Goal: Transaction & Acquisition: Book appointment/travel/reservation

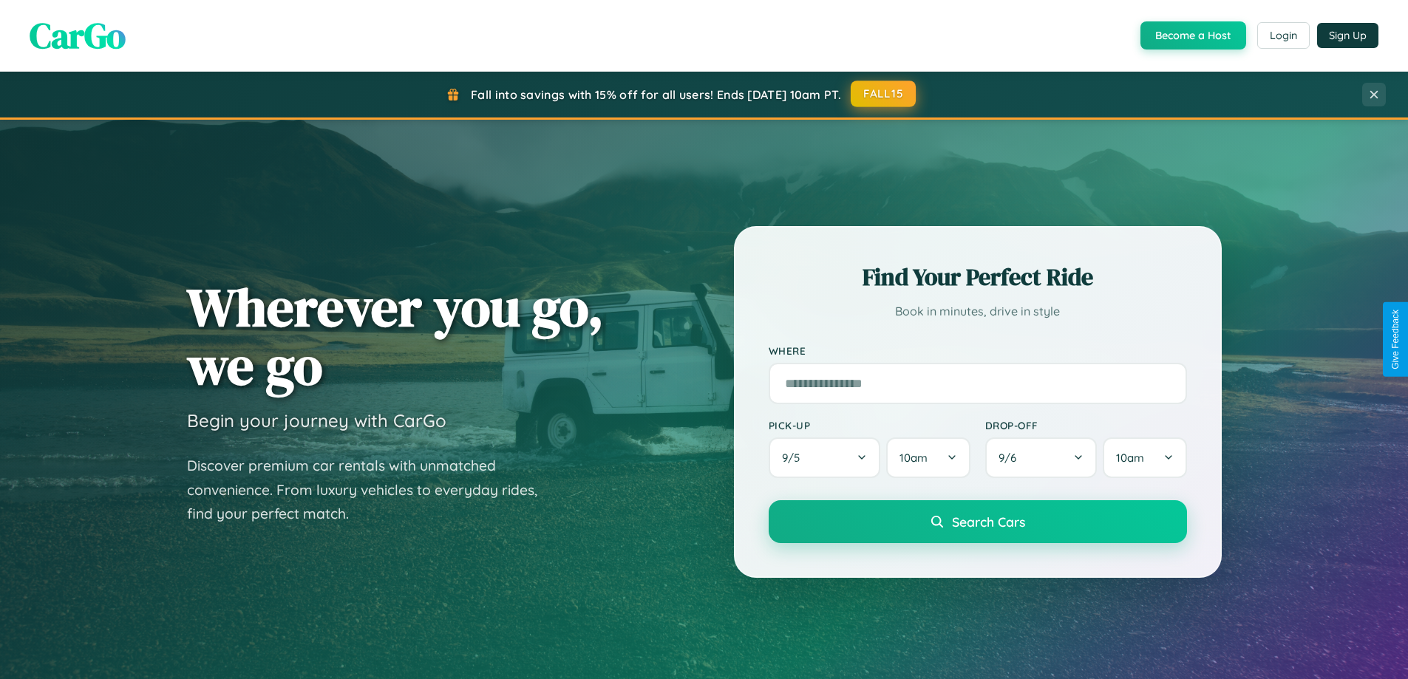
click at [884, 94] on button "FALL15" at bounding box center [883, 94] width 65 height 27
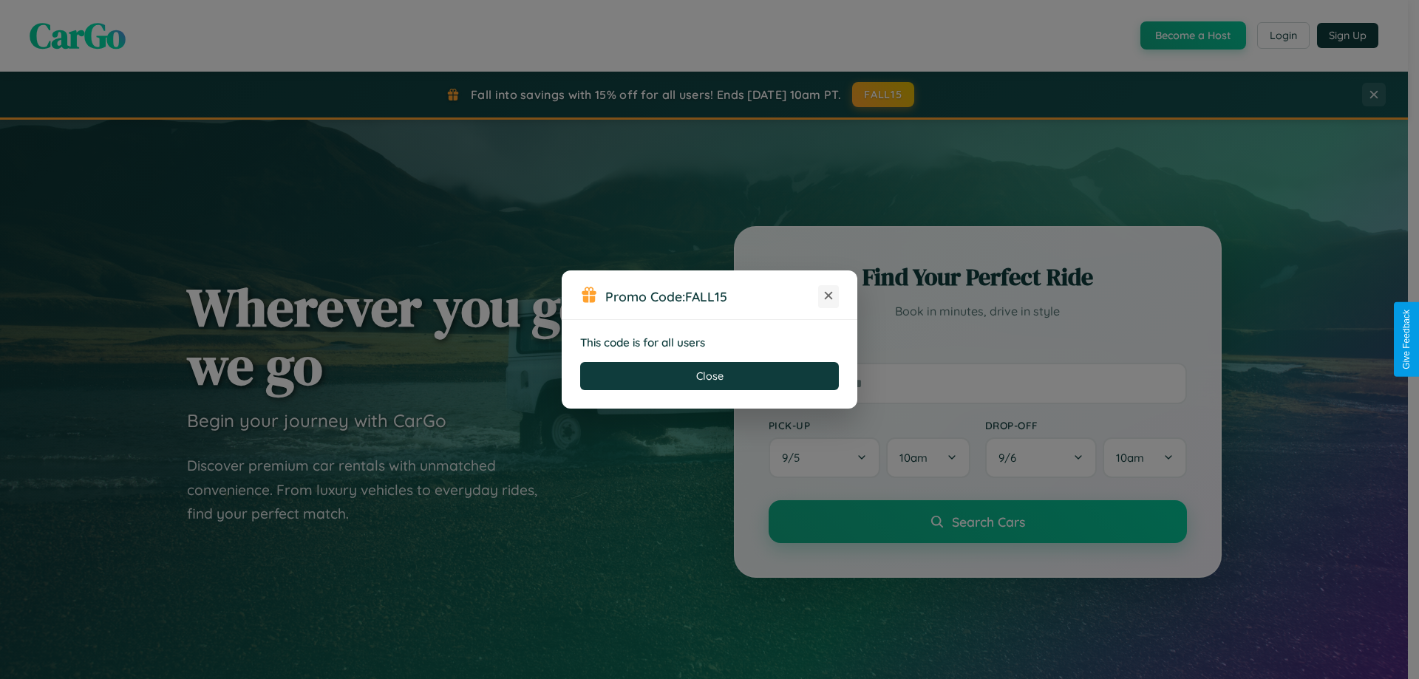
click at [829, 296] on icon at bounding box center [828, 295] width 15 height 15
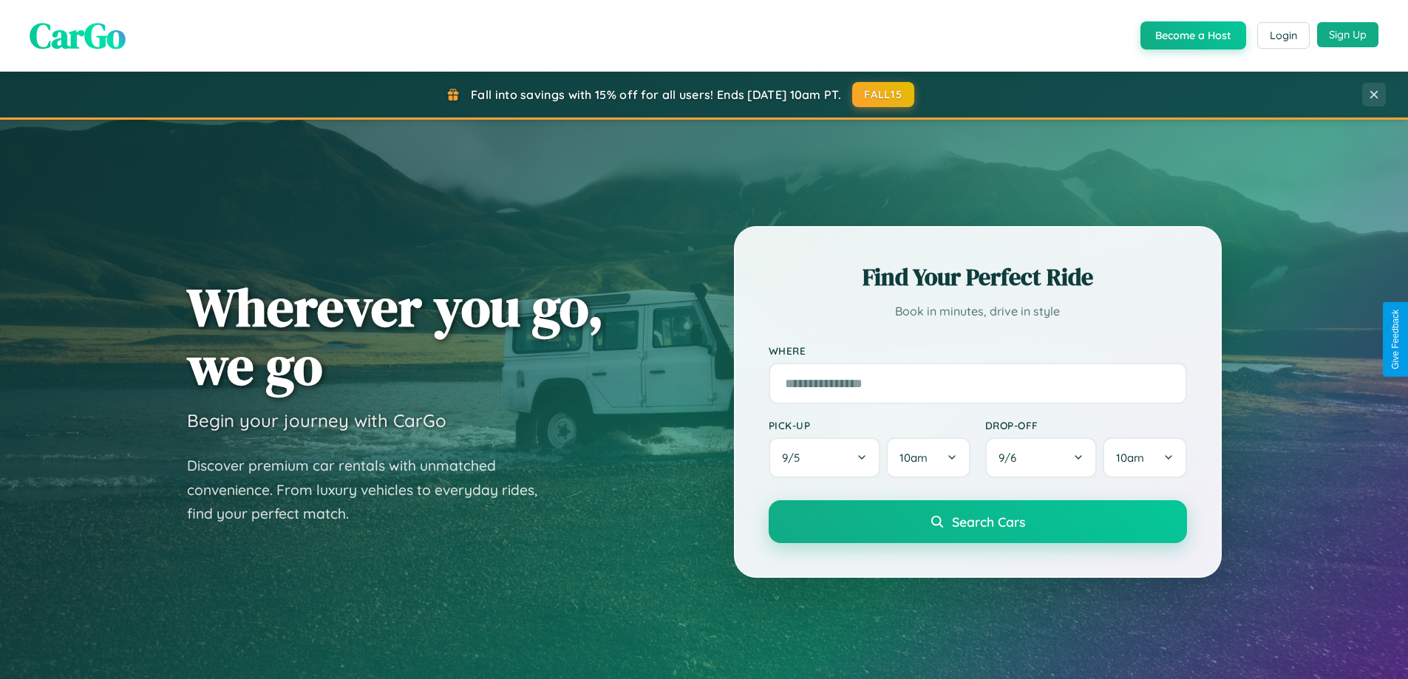
click at [1347, 35] on button "Sign Up" at bounding box center [1347, 34] width 61 height 25
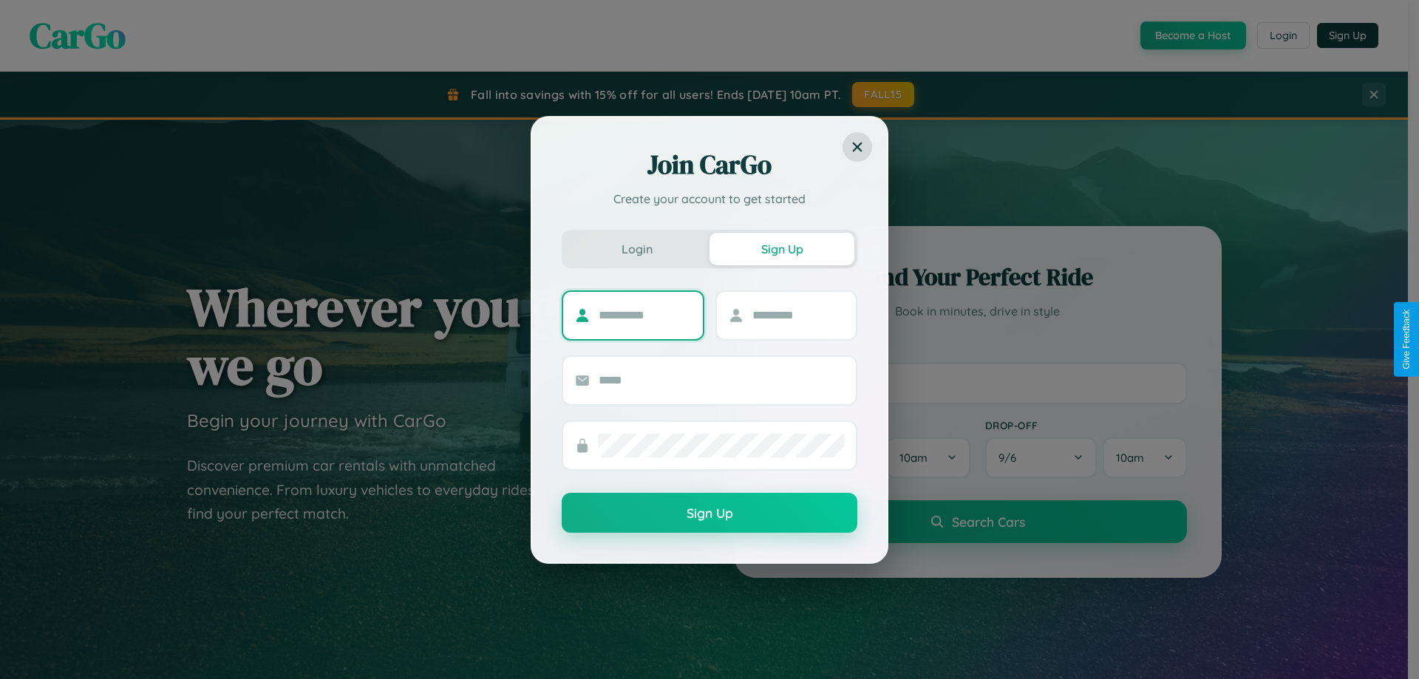
click at [645, 315] on input "text" at bounding box center [645, 316] width 92 height 24
type input "*****"
click at [798, 315] on input "text" at bounding box center [798, 316] width 92 height 24
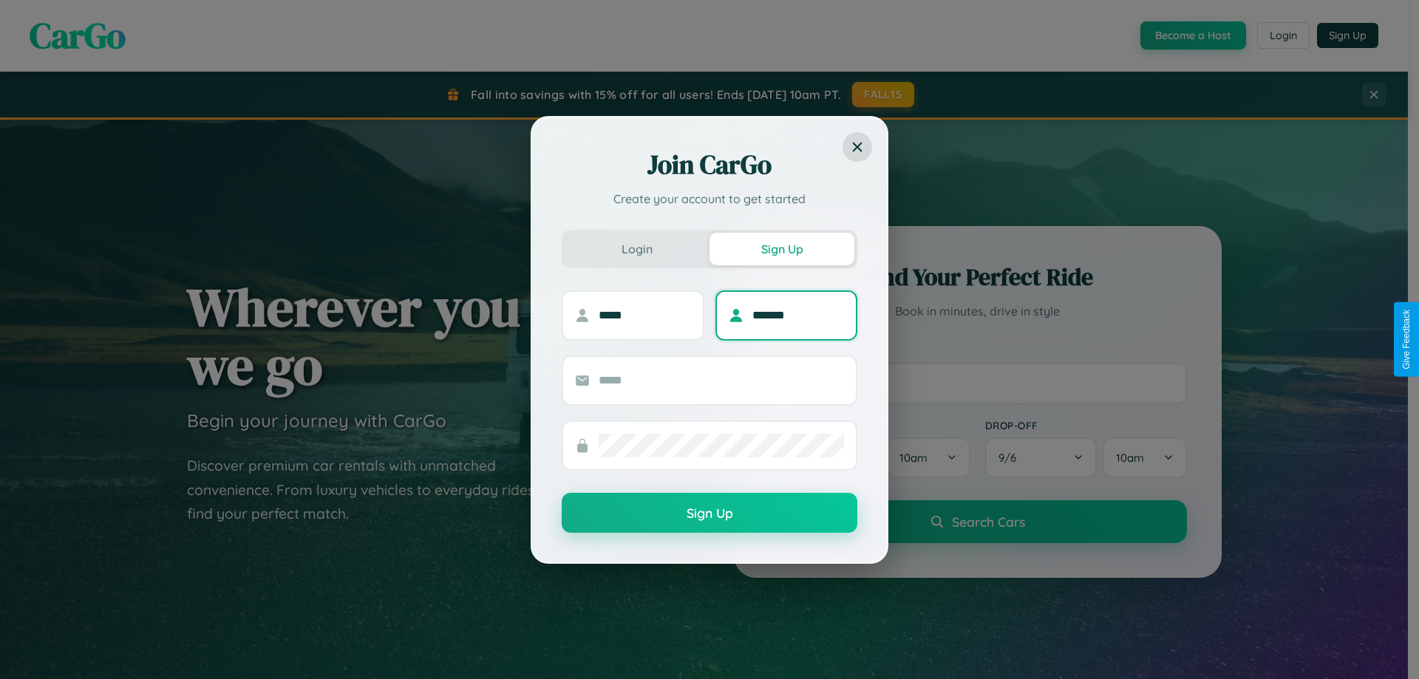
type input "*******"
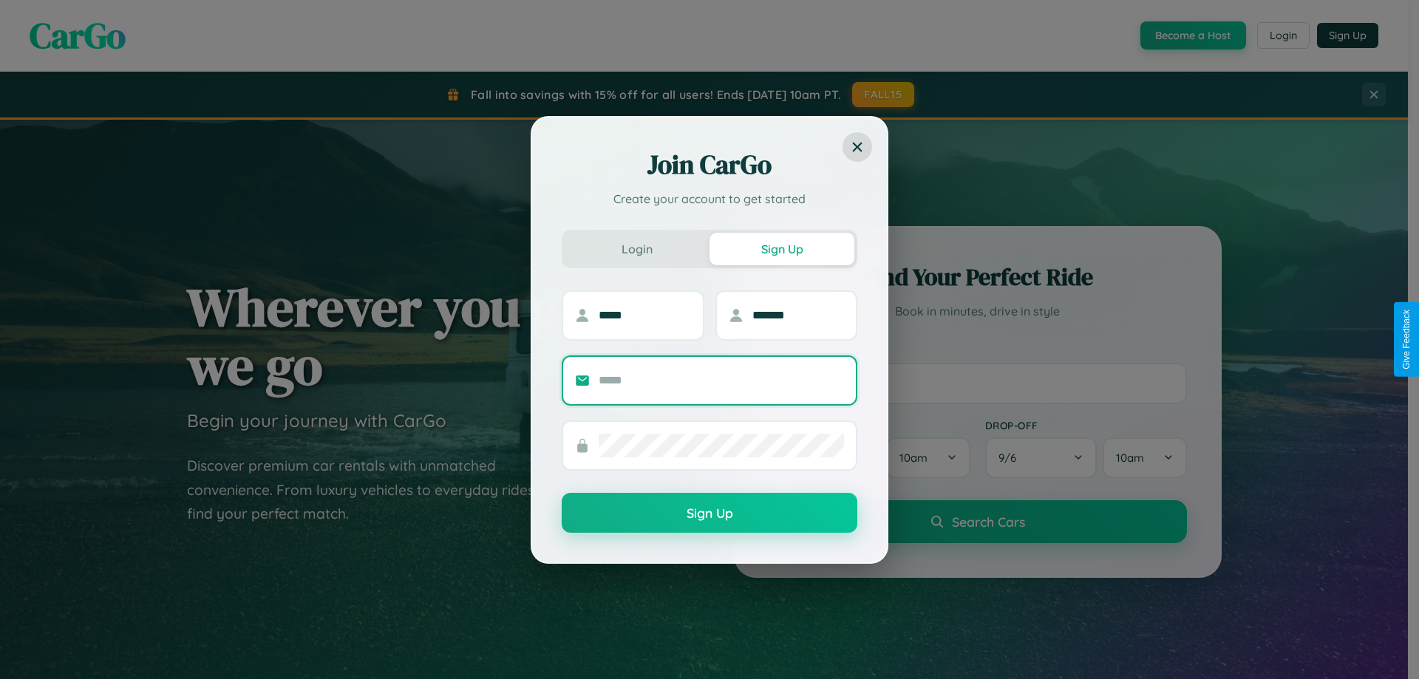
click at [721, 380] on input "text" at bounding box center [721, 381] width 245 height 24
type input "**********"
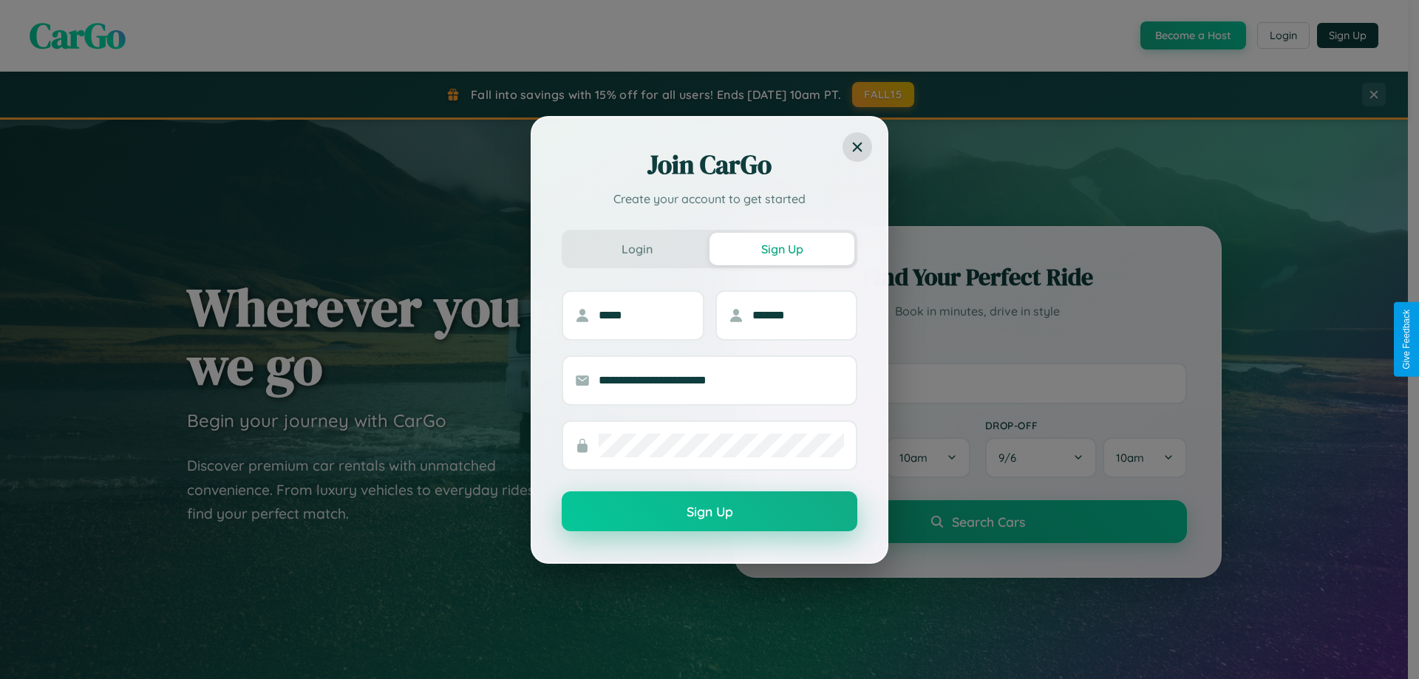
click at [710, 512] on button "Sign Up" at bounding box center [710, 512] width 296 height 40
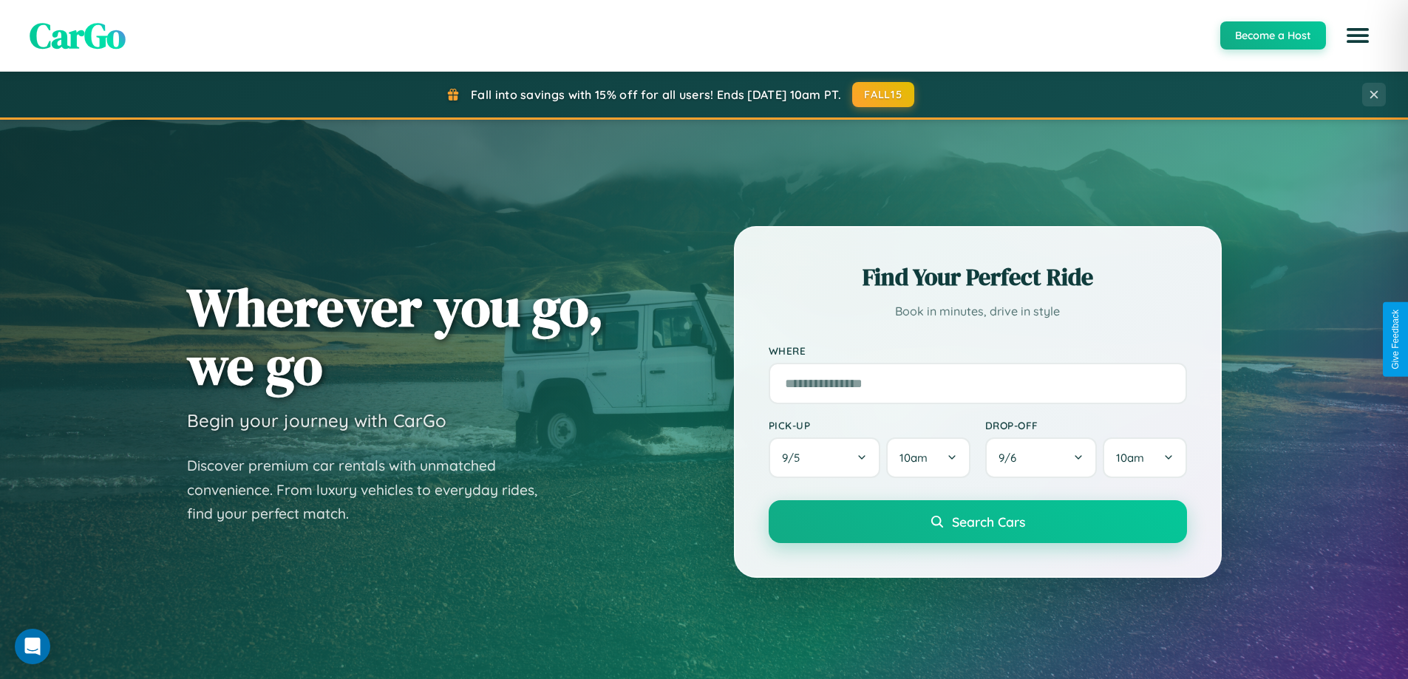
scroll to position [44, 0]
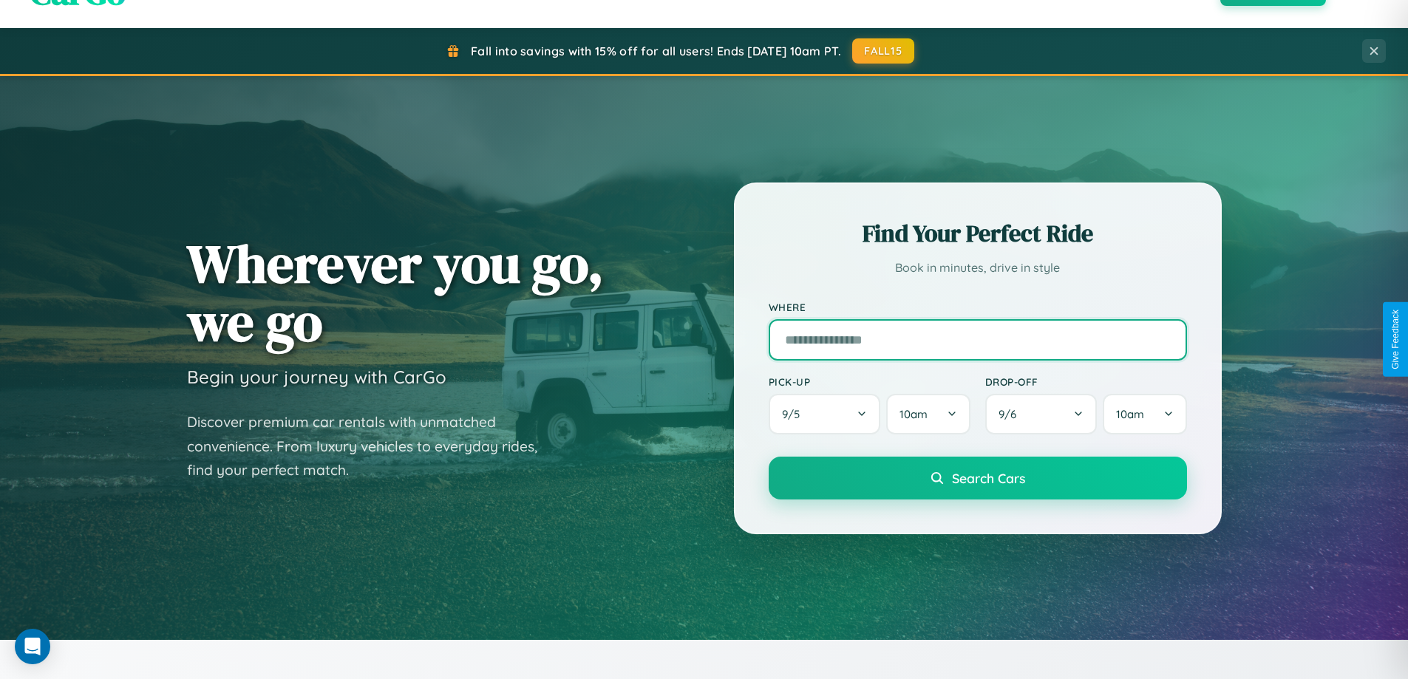
click at [977, 339] on input "text" at bounding box center [978, 339] width 418 height 41
type input "**********"
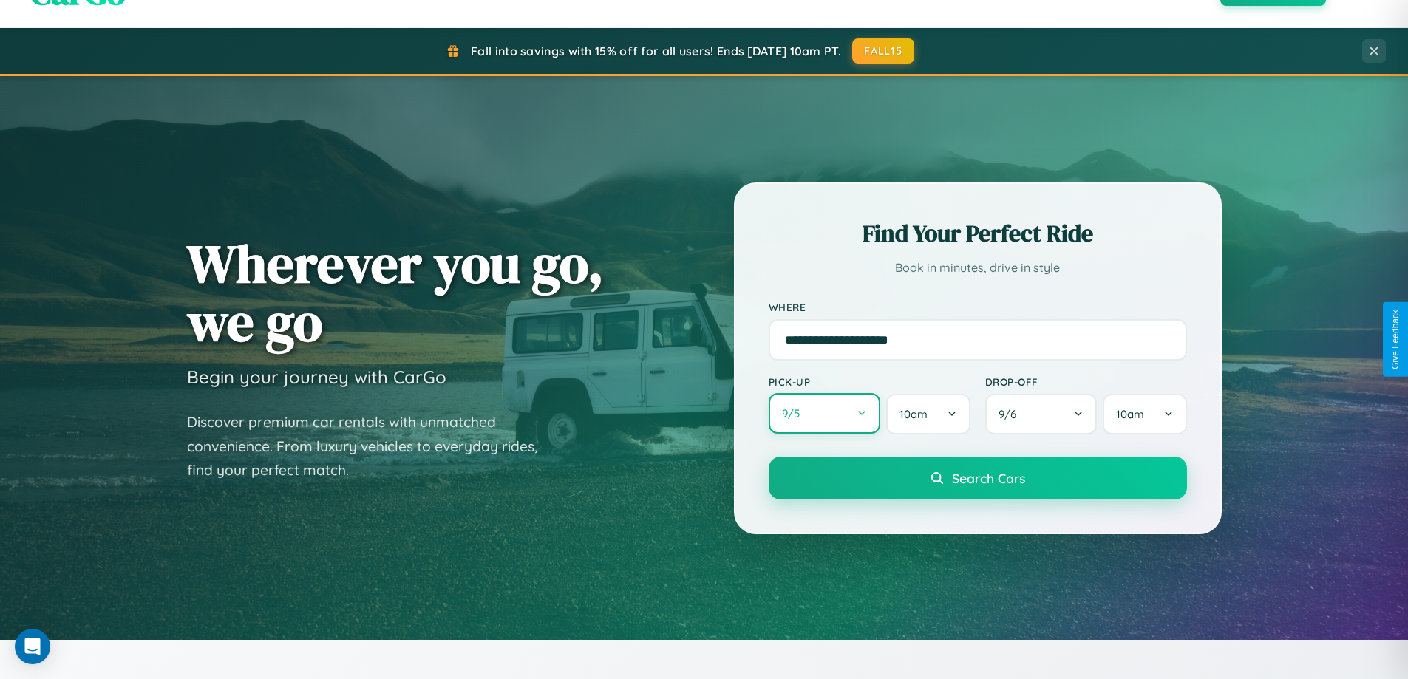
click at [824, 414] on button "9 / 5" at bounding box center [825, 413] width 112 height 41
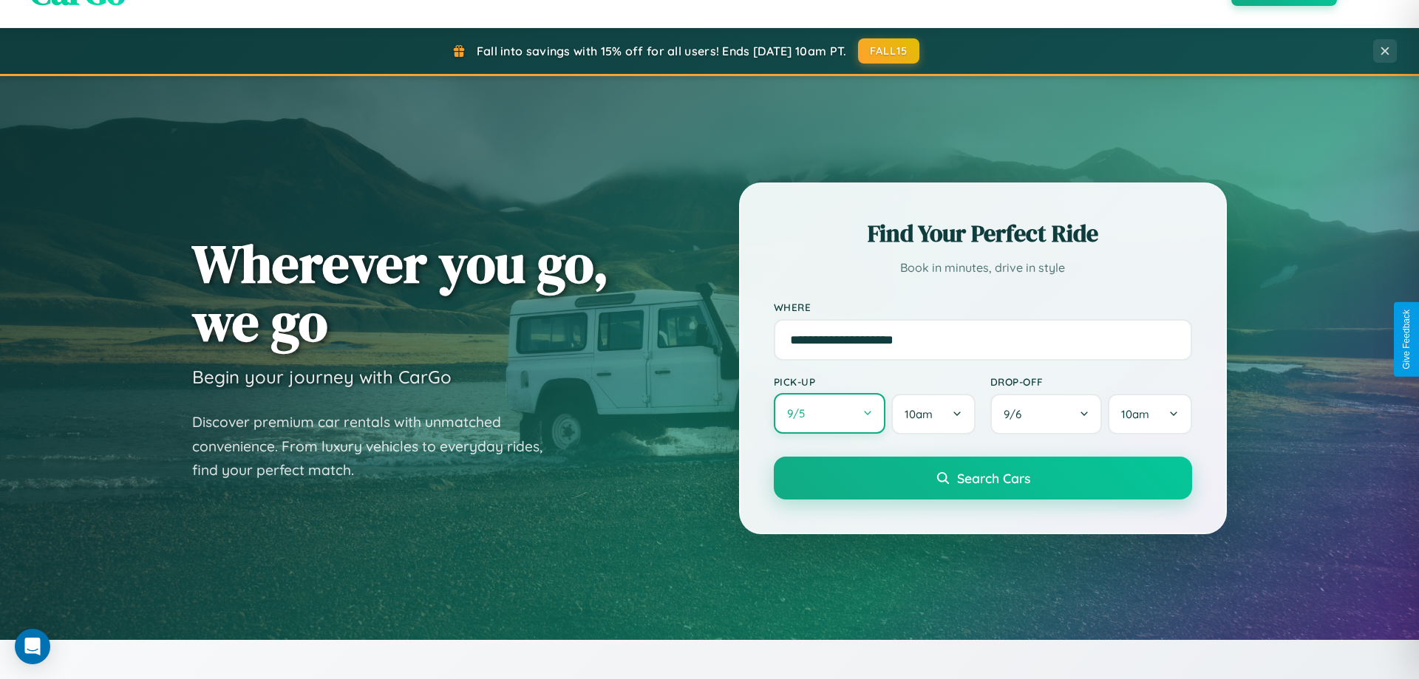
select select "*"
select select "****"
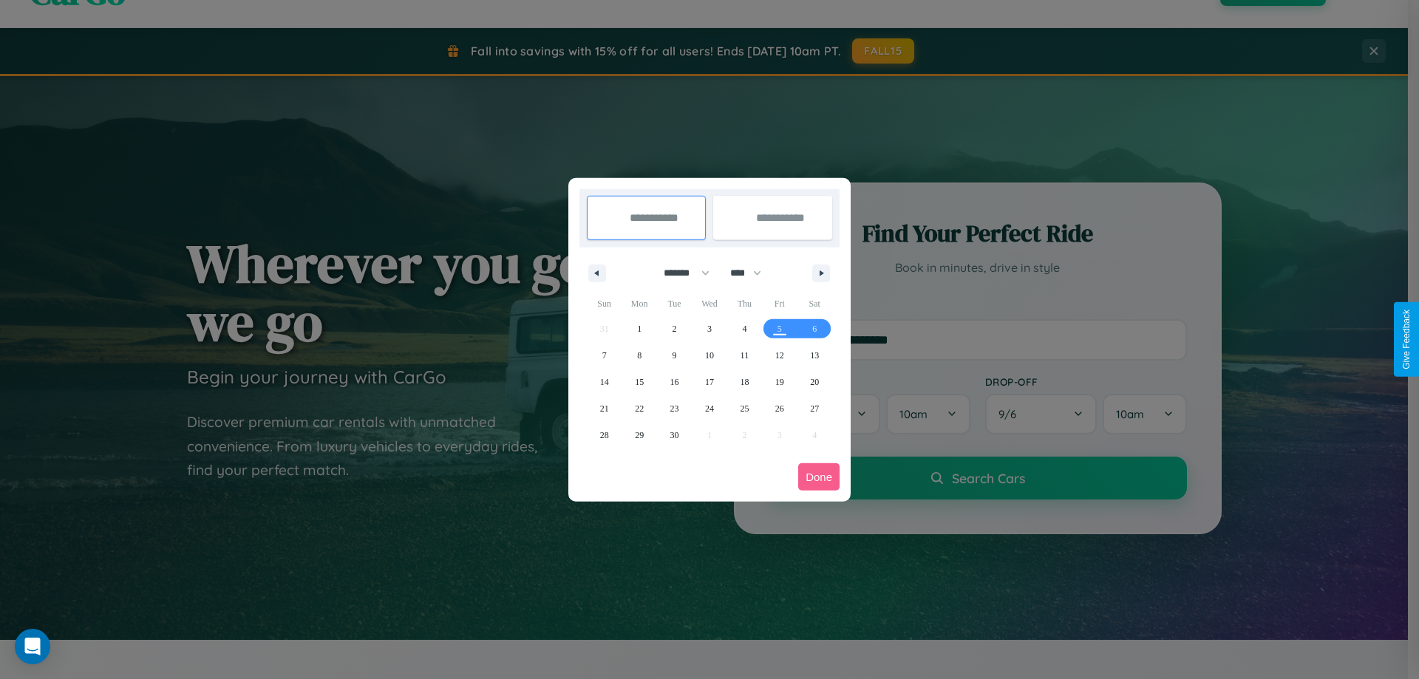
drag, startPoint x: 680, startPoint y: 273, endPoint x: 710, endPoint y: 296, distance: 37.9
click at [680, 273] on select "******* ******** ***** ***** *** **** **** ****** ********* ******* ******** **…" at bounding box center [684, 273] width 63 height 24
select select "**"
click at [639, 355] on span "8" at bounding box center [639, 355] width 4 height 27
type input "**********"
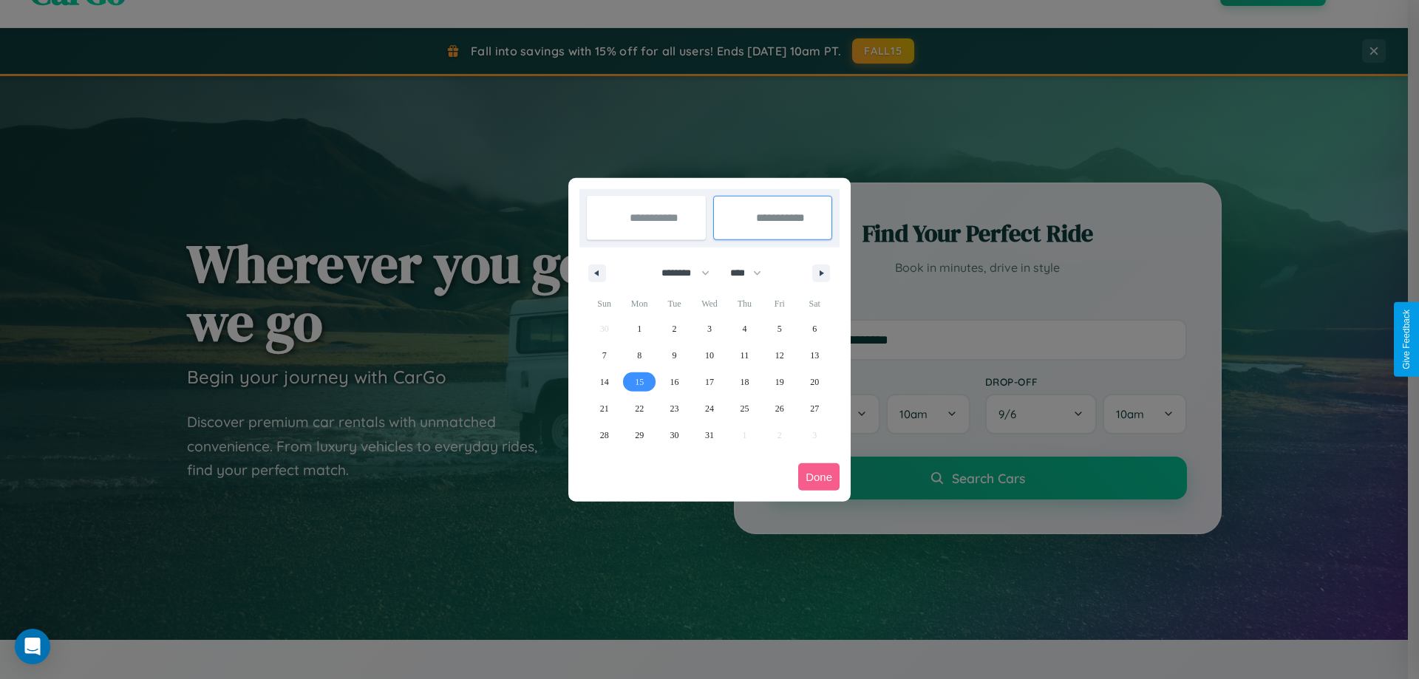
click at [639, 381] on span "15" at bounding box center [639, 382] width 9 height 27
type input "**********"
click at [819, 477] on button "Done" at bounding box center [818, 476] width 41 height 27
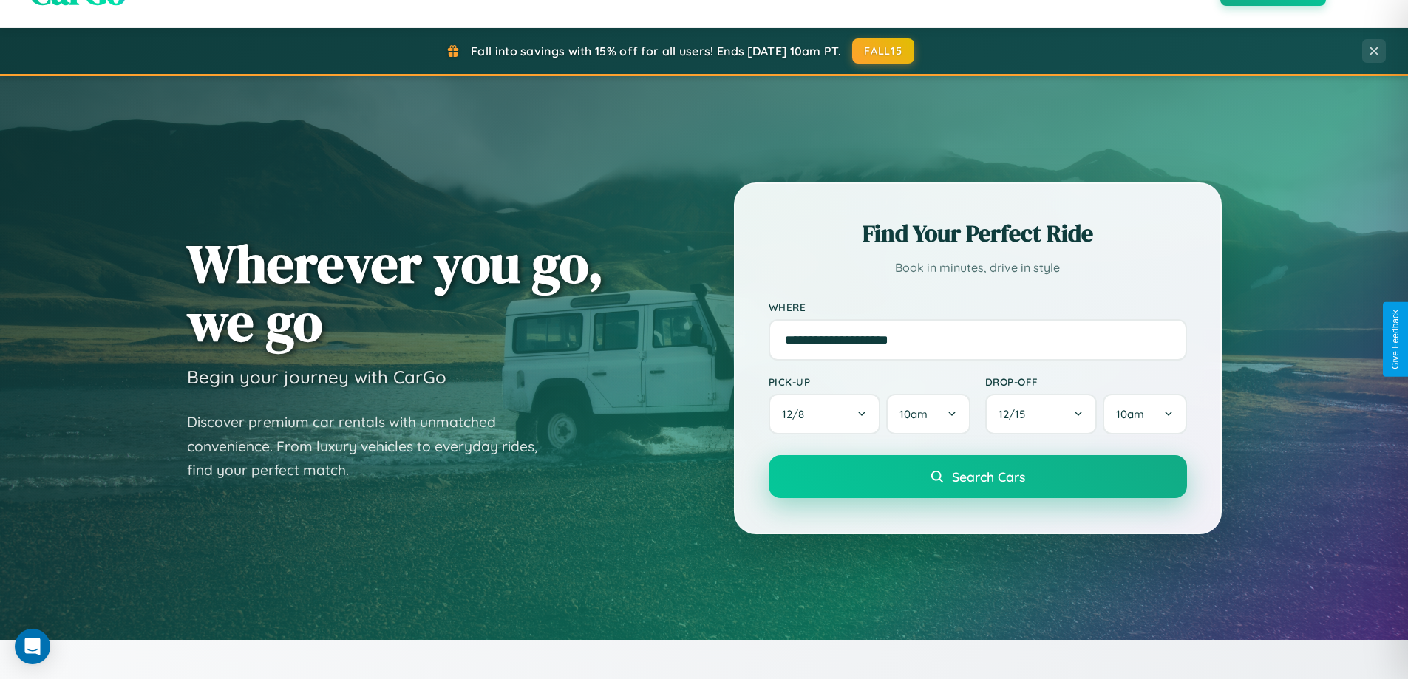
click at [977, 477] on span "Search Cars" at bounding box center [988, 477] width 73 height 16
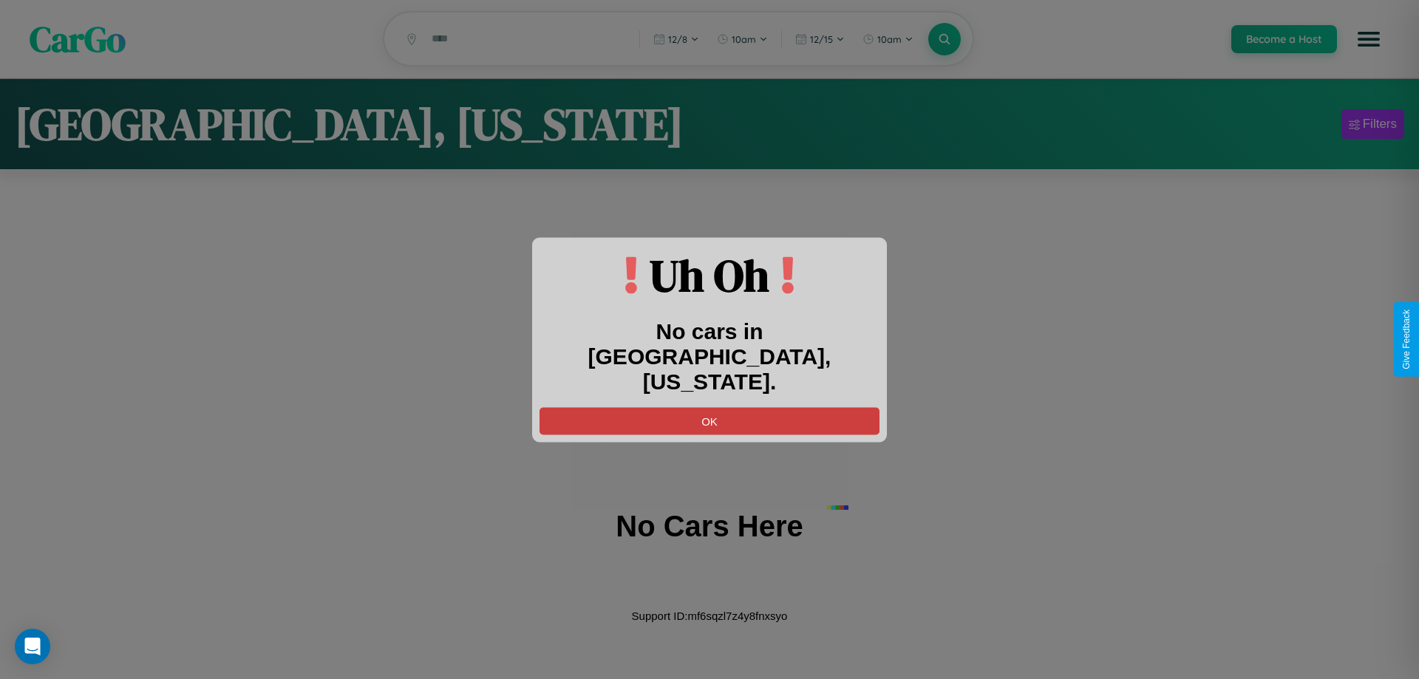
click at [710, 408] on button "OK" at bounding box center [710, 420] width 340 height 27
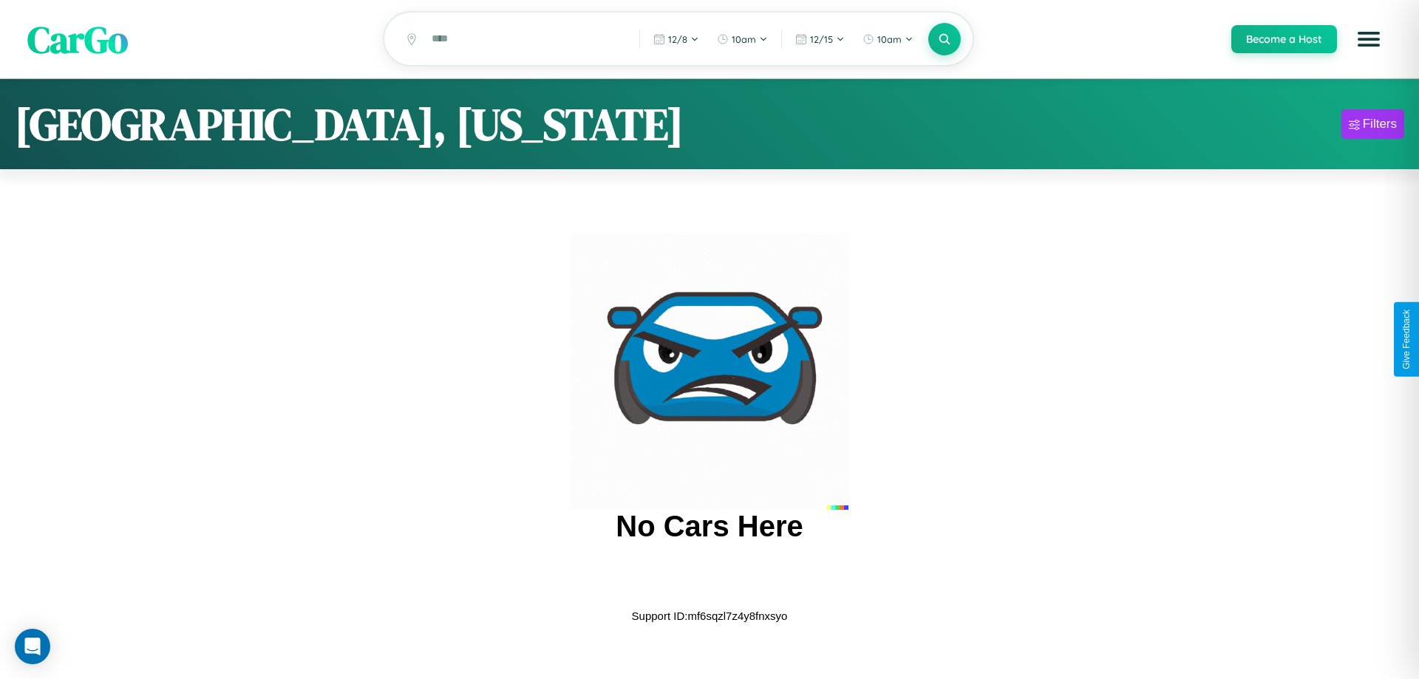
click at [78, 39] on span "CarGo" at bounding box center [77, 38] width 101 height 51
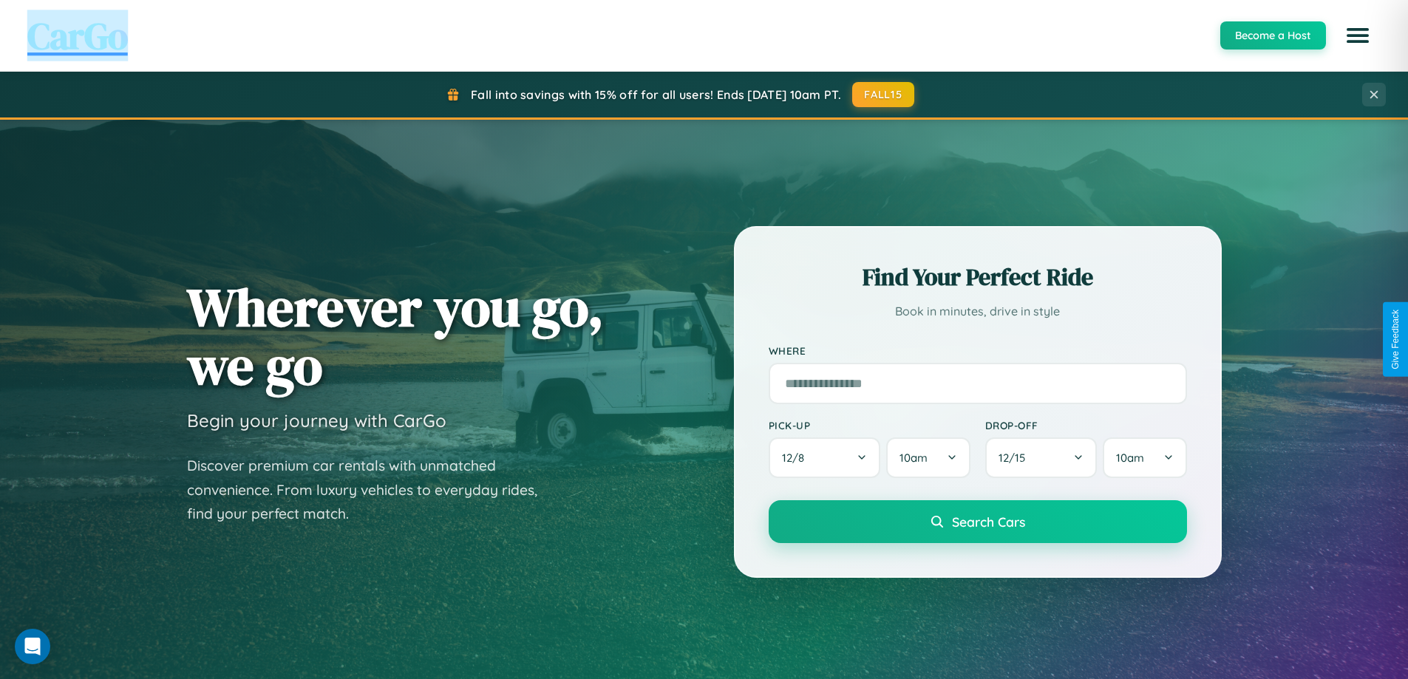
scroll to position [1017, 0]
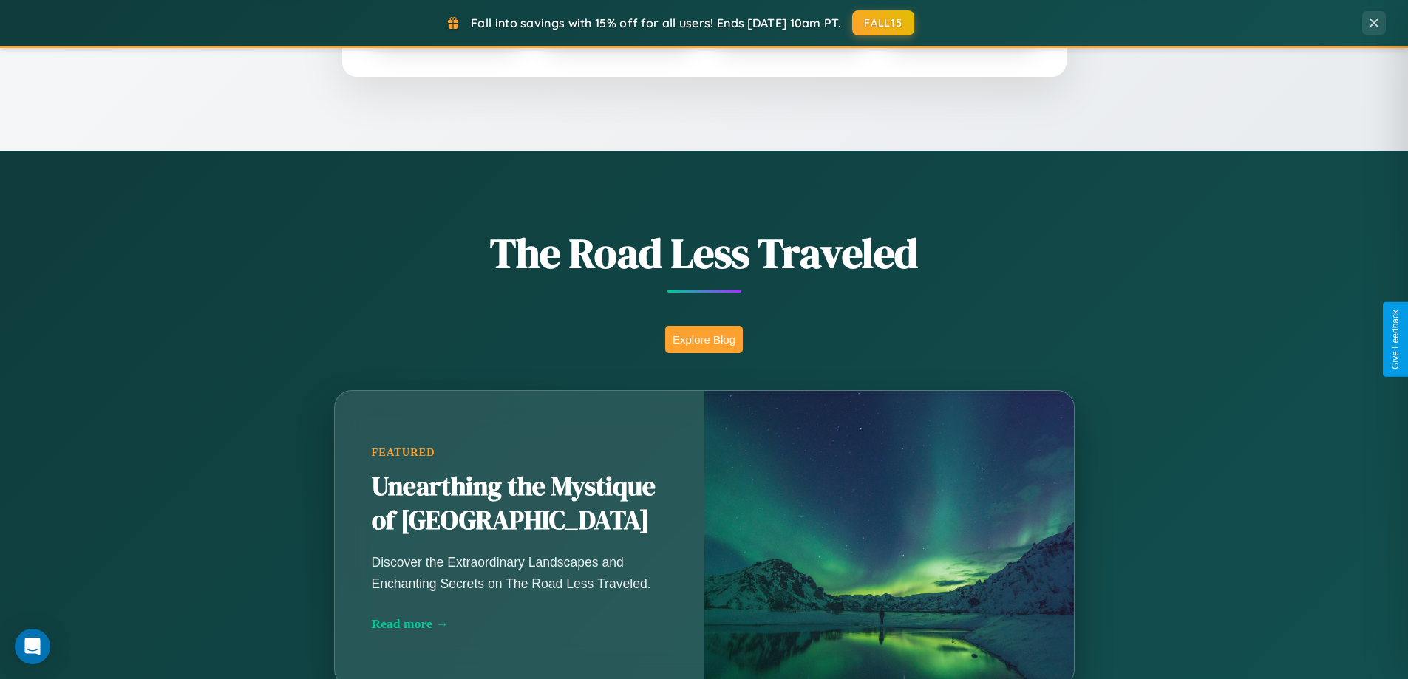
click at [704, 339] on button "Explore Blog" at bounding box center [704, 339] width 78 height 27
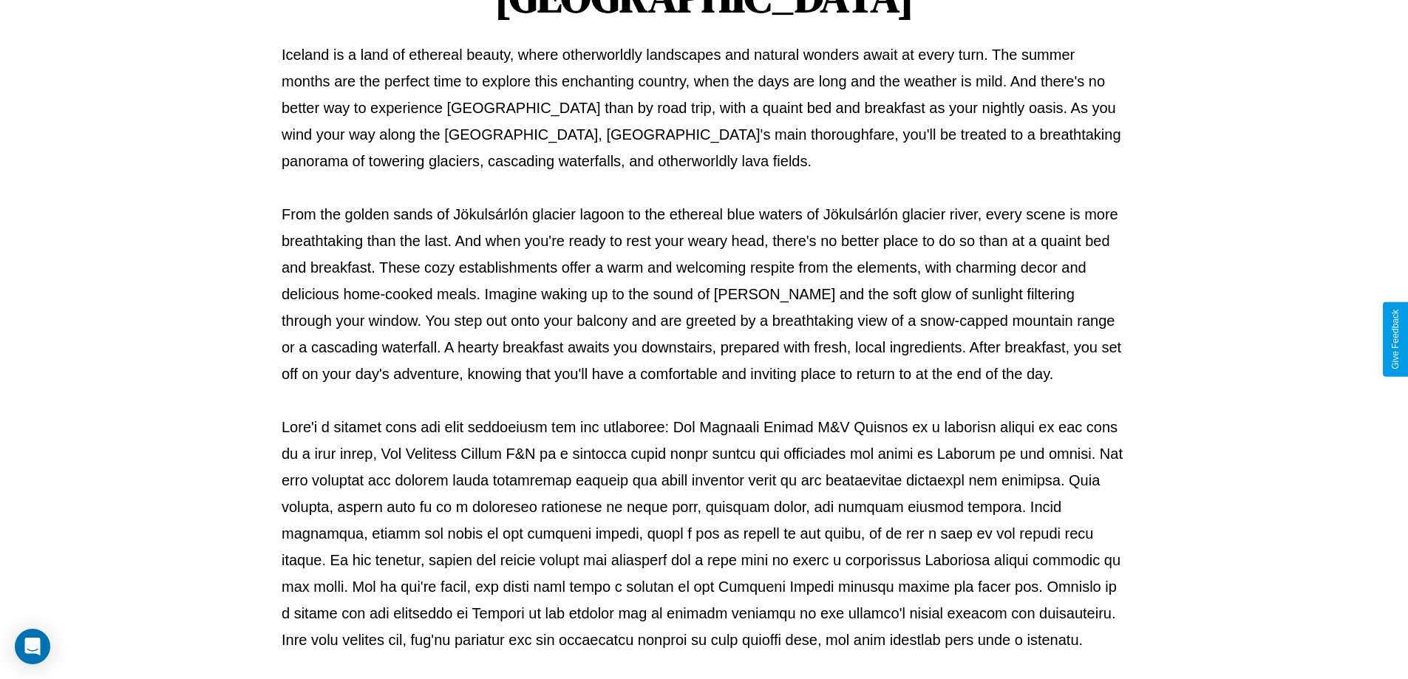
scroll to position [478, 0]
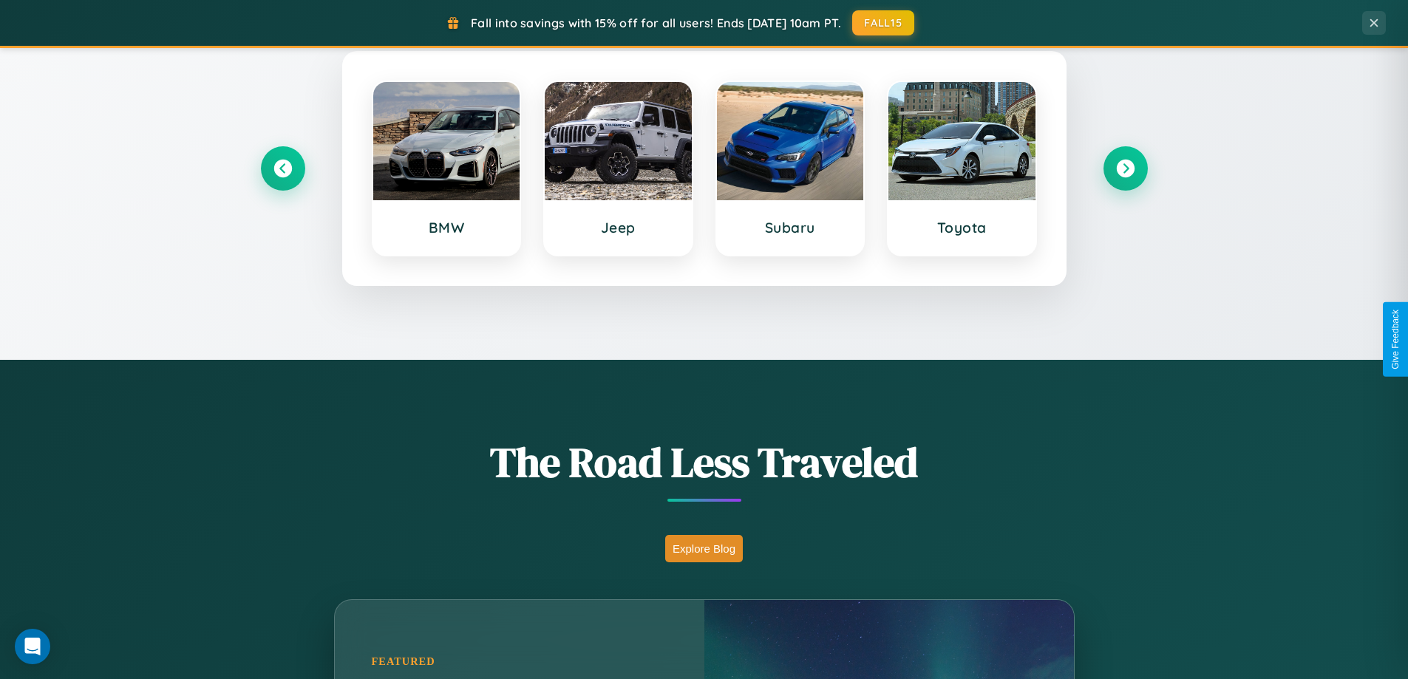
scroll to position [637, 0]
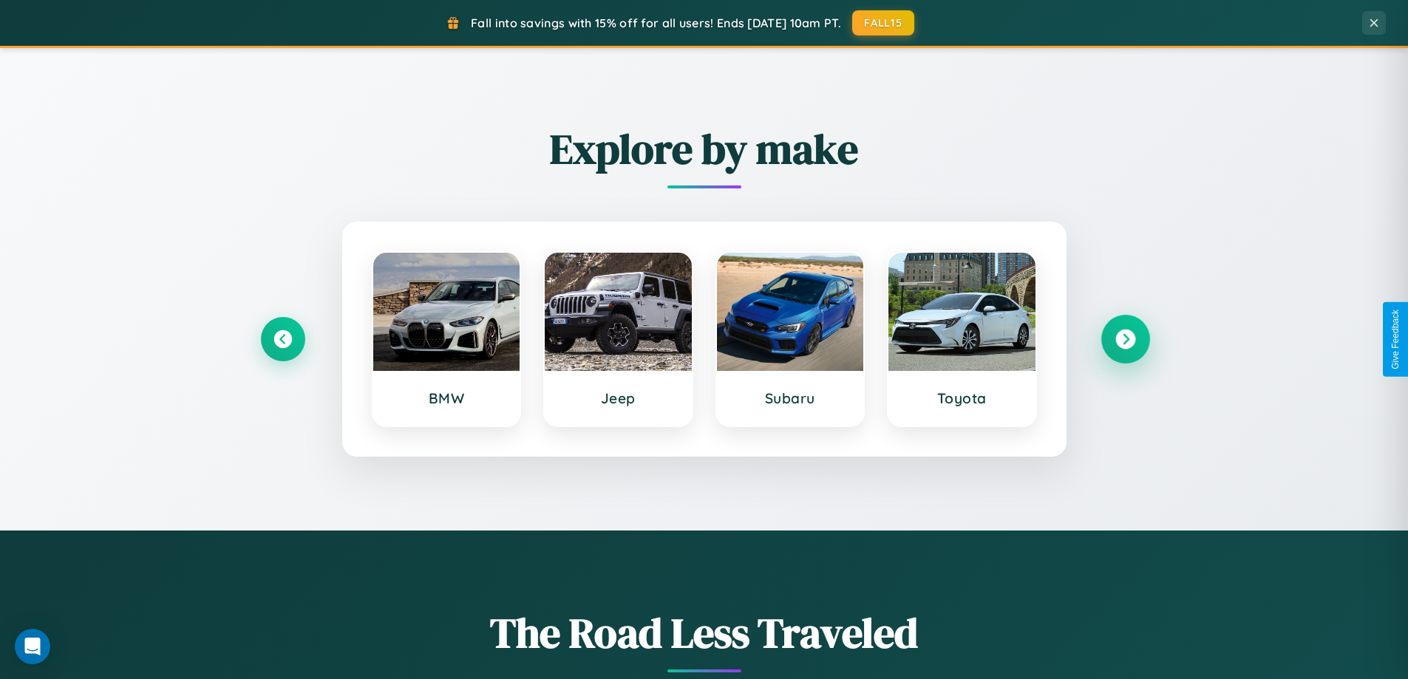
click at [1125, 339] on icon at bounding box center [1125, 340] width 20 height 20
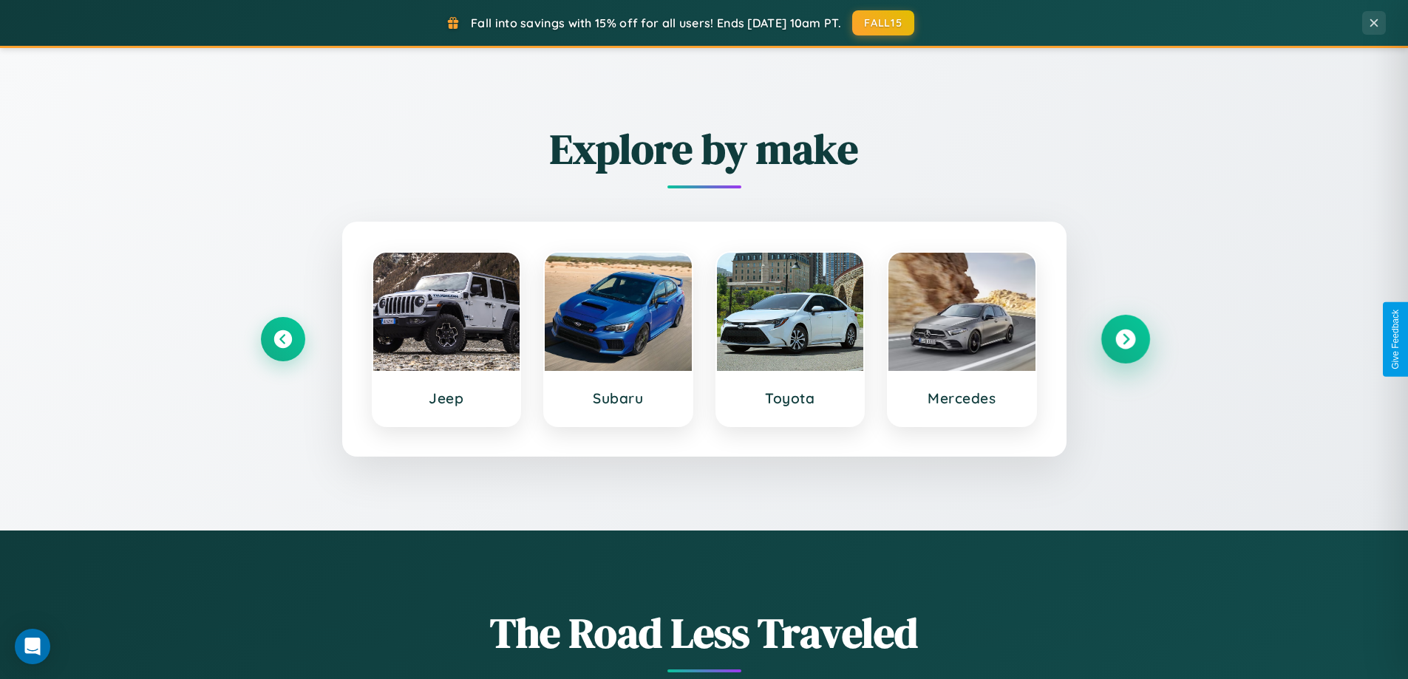
click at [1125, 339] on icon at bounding box center [1125, 340] width 20 height 20
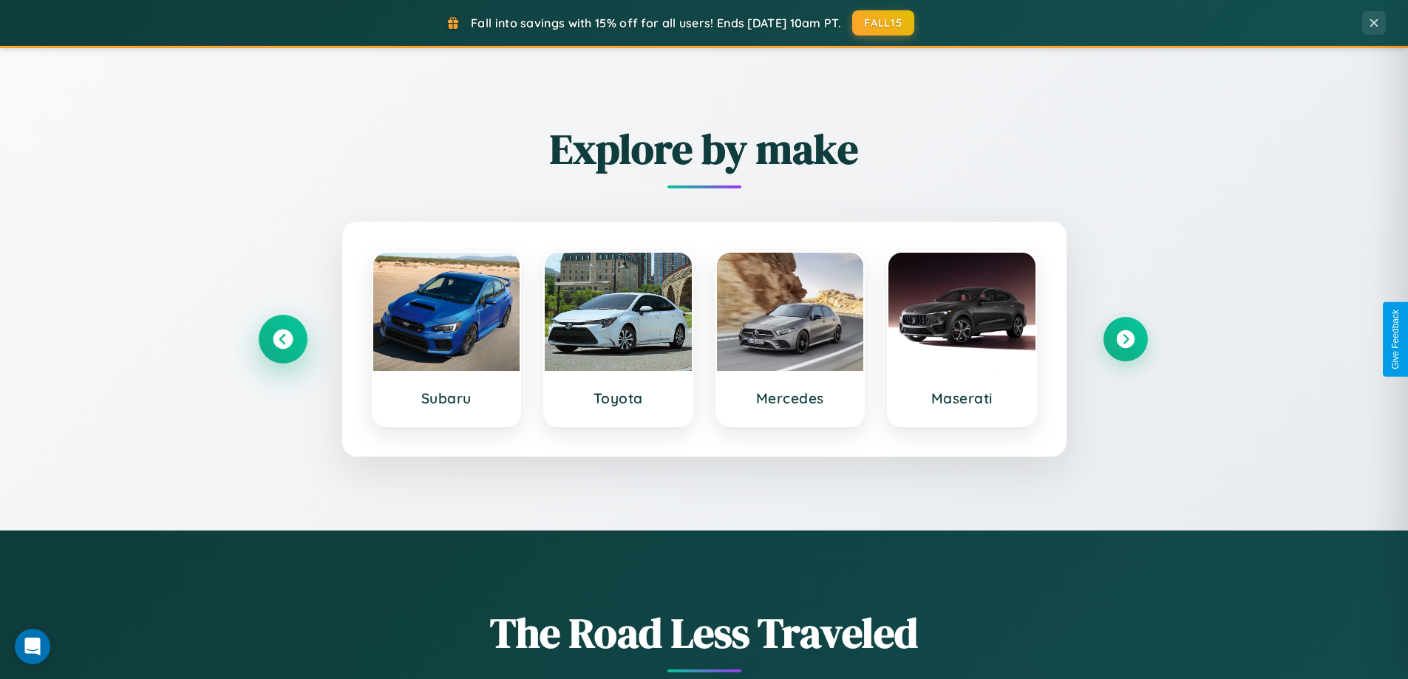
click at [282, 339] on icon at bounding box center [283, 340] width 20 height 20
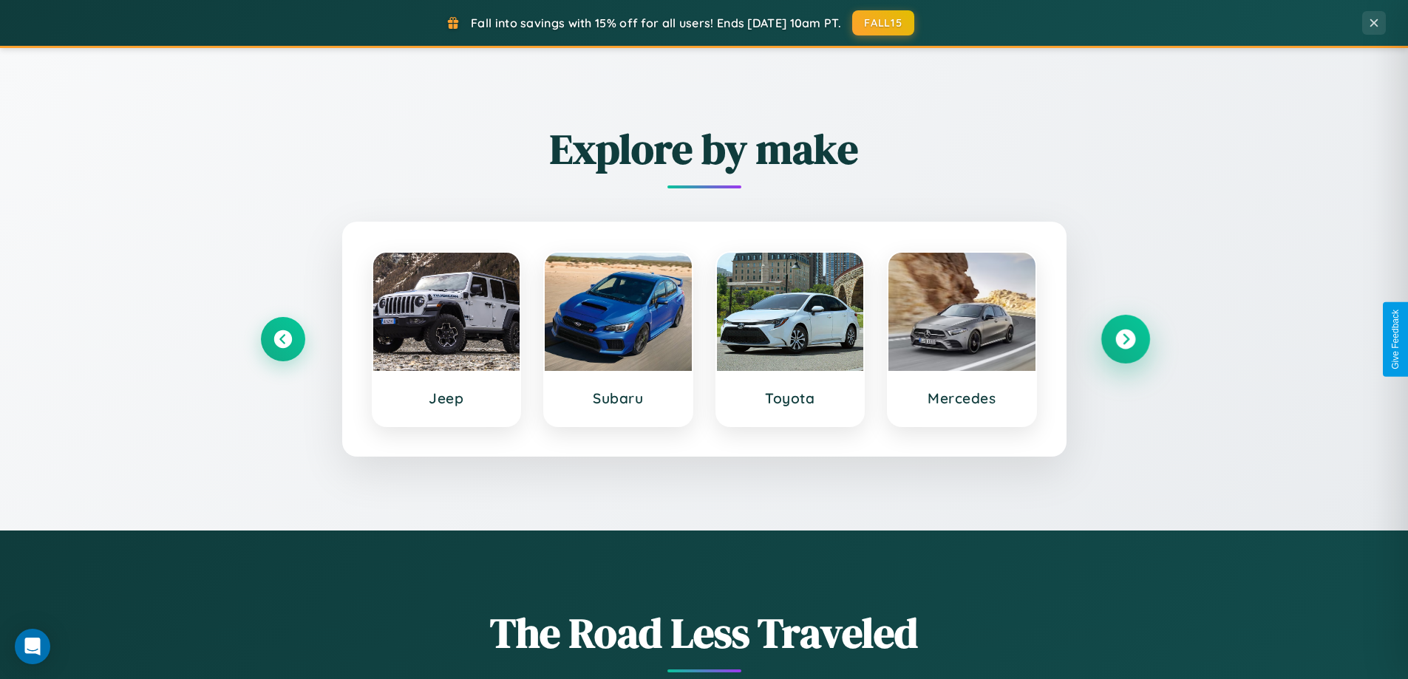
click at [1125, 339] on icon at bounding box center [1125, 340] width 20 height 20
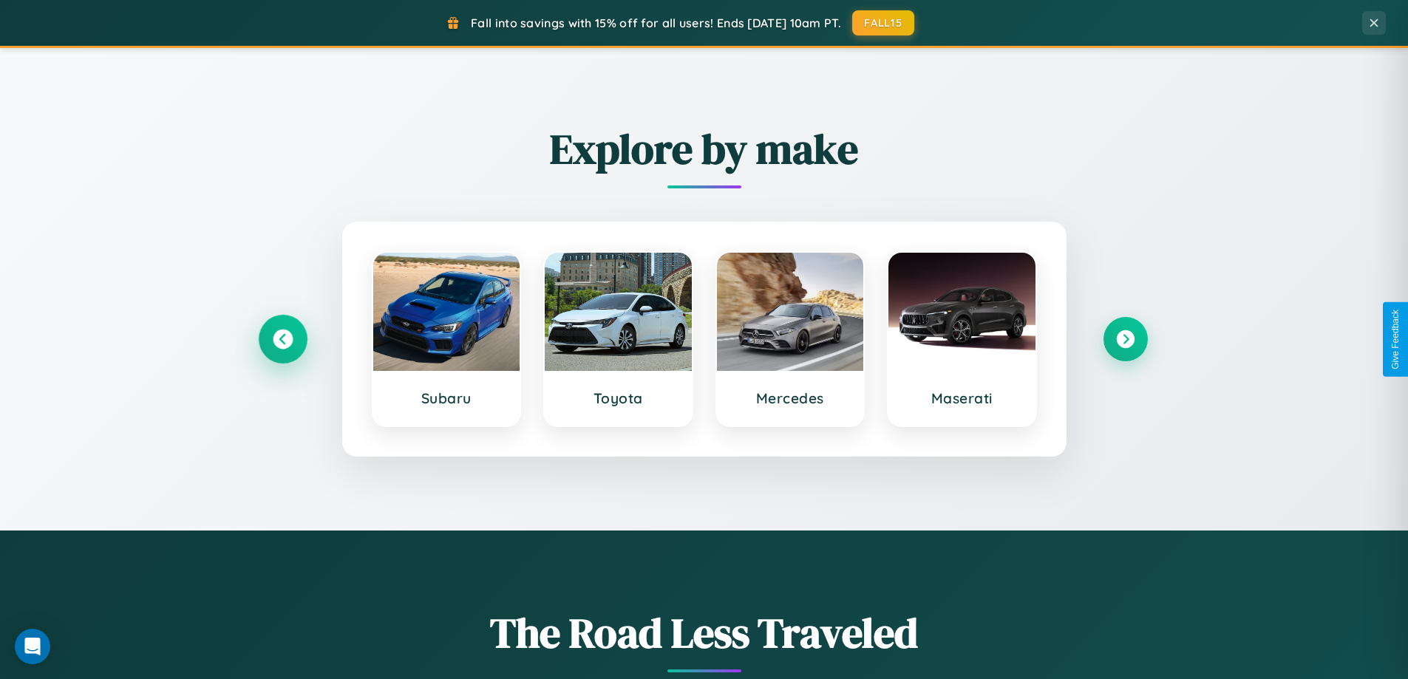
click at [282, 339] on icon at bounding box center [283, 340] width 20 height 20
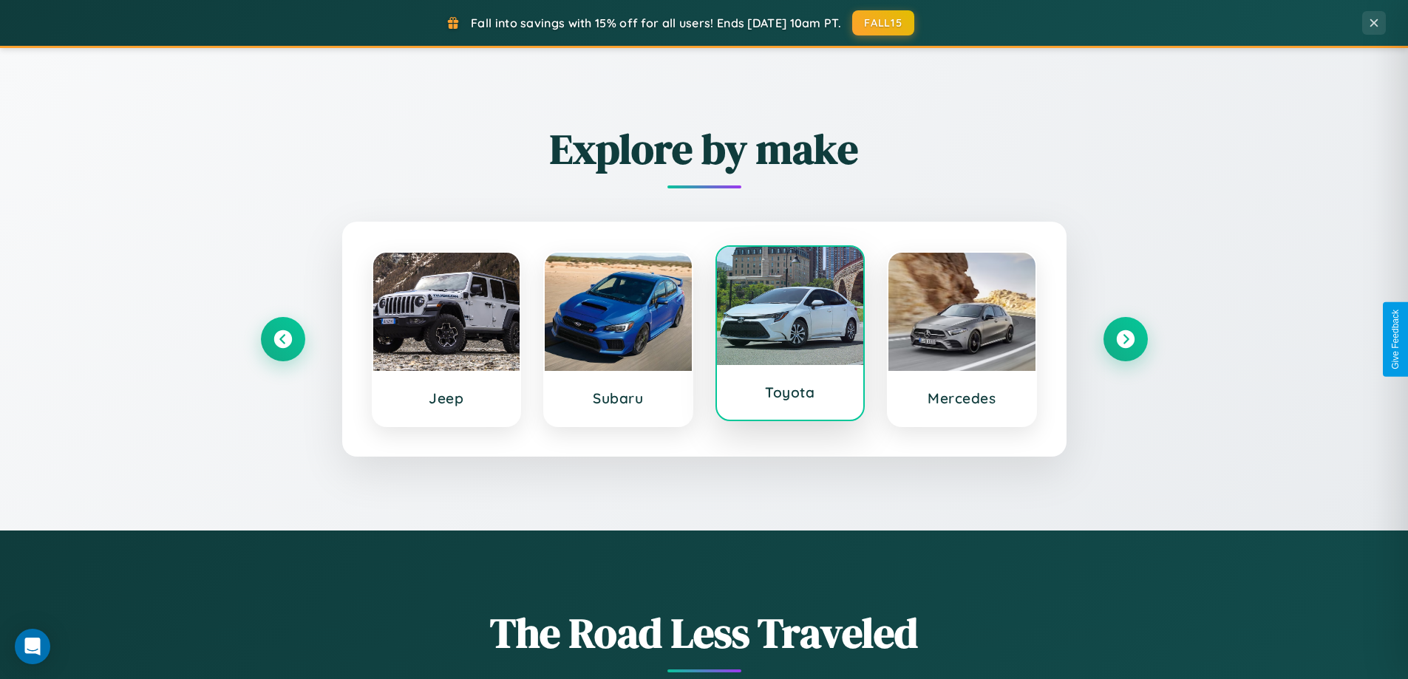
click at [789, 335] on div at bounding box center [790, 306] width 147 height 118
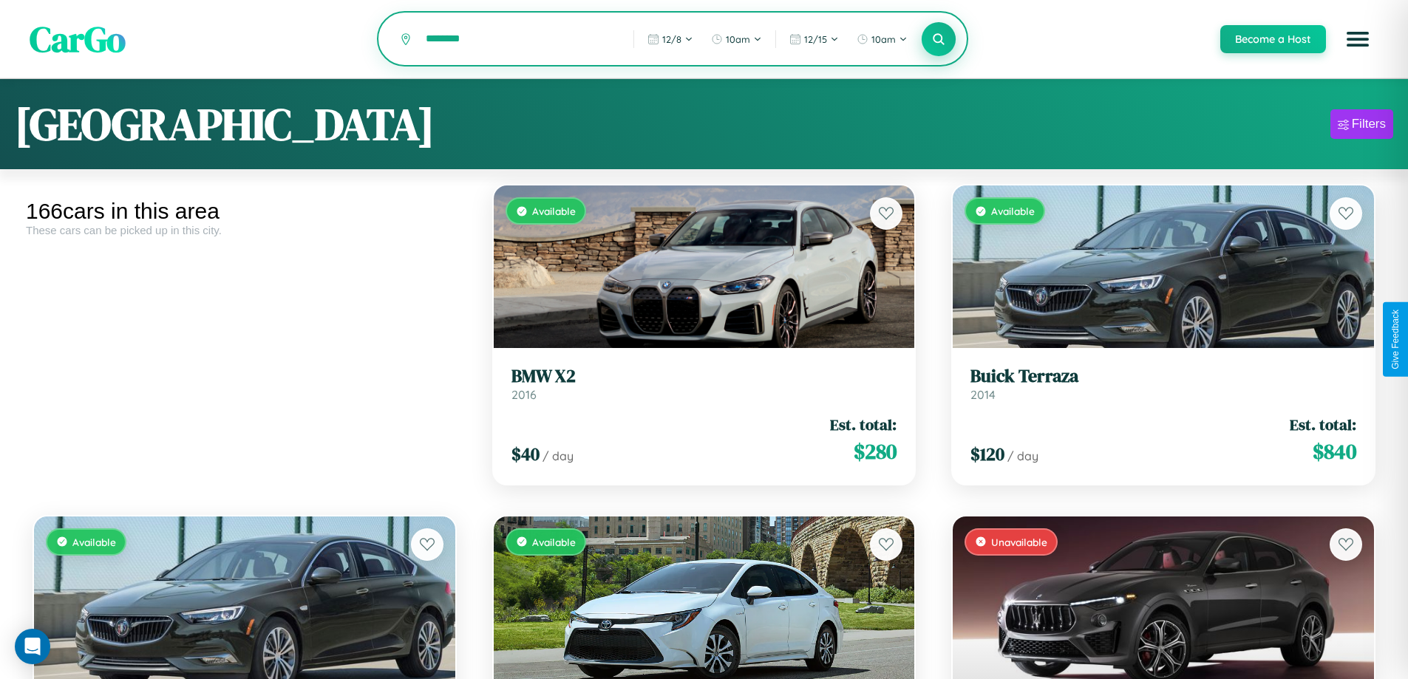
type input "********"
click at [938, 40] on icon at bounding box center [939, 39] width 14 height 14
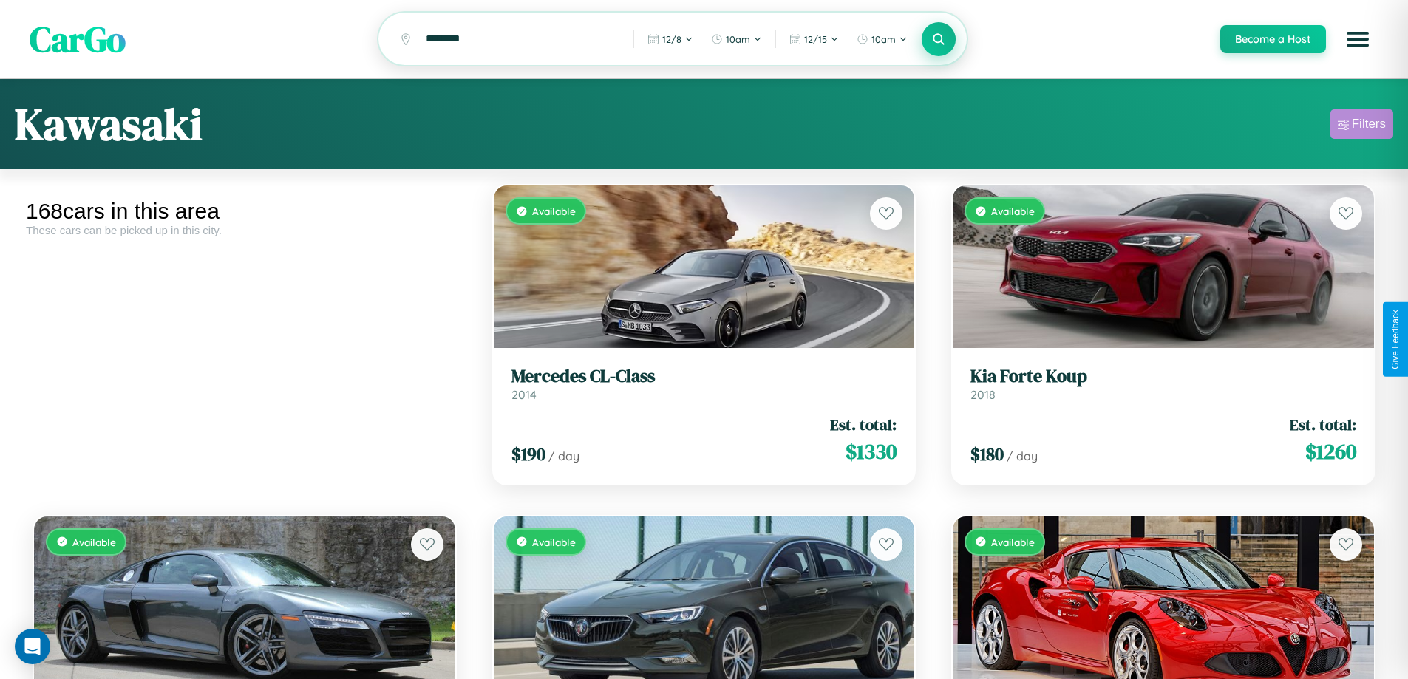
click at [1362, 126] on div "Filters" at bounding box center [1369, 124] width 34 height 15
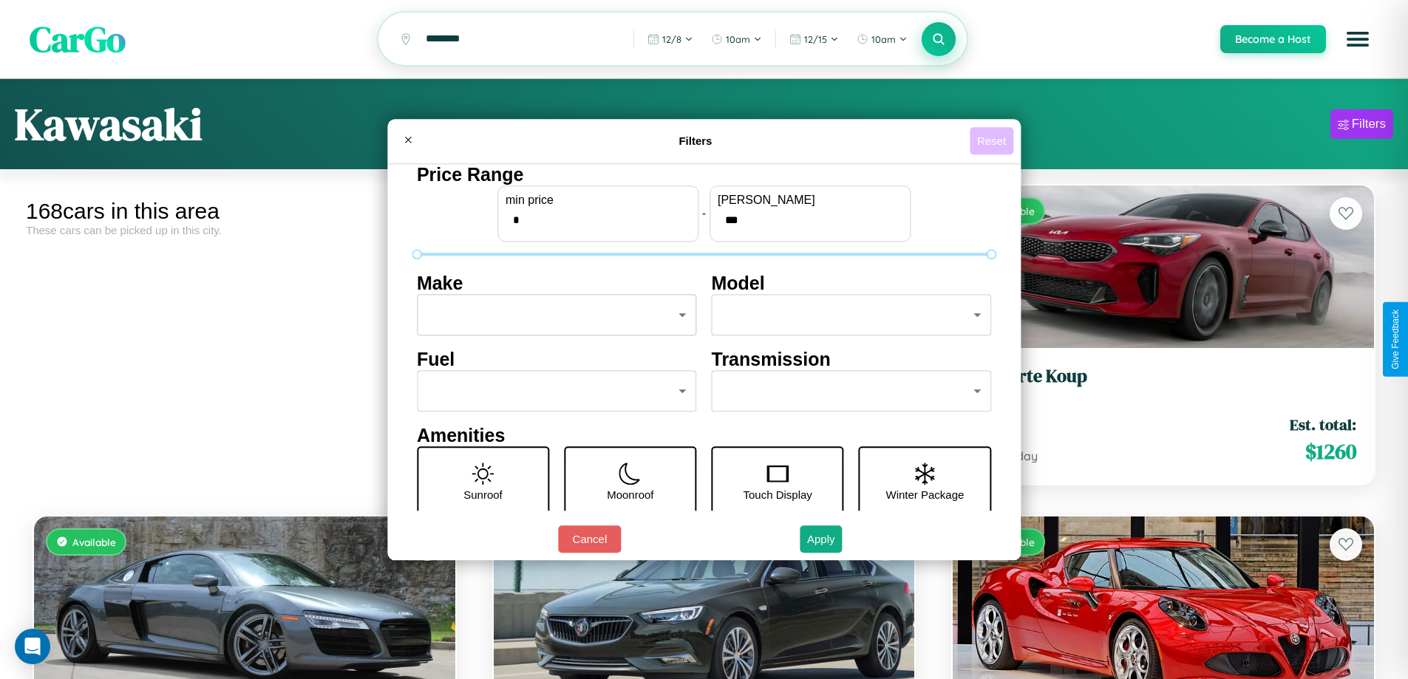
click at [993, 140] on button "Reset" at bounding box center [992, 140] width 44 height 27
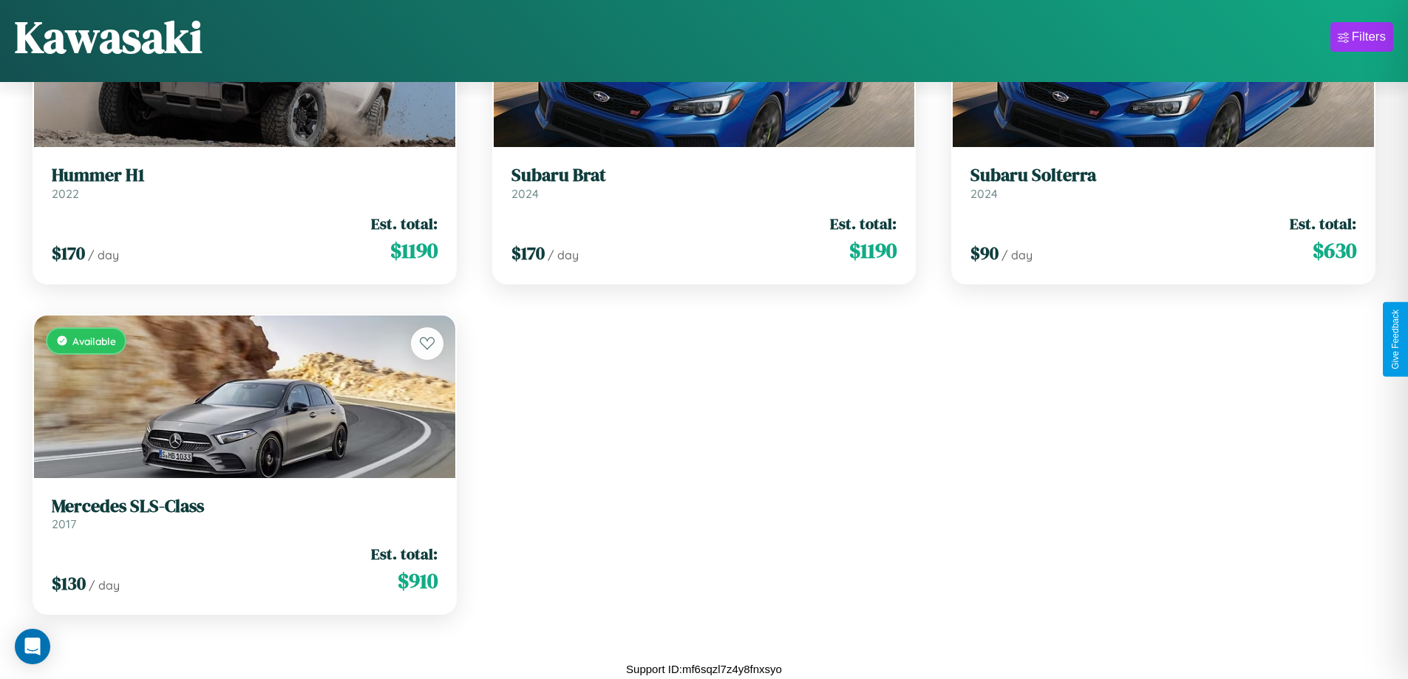
scroll to position [45, 0]
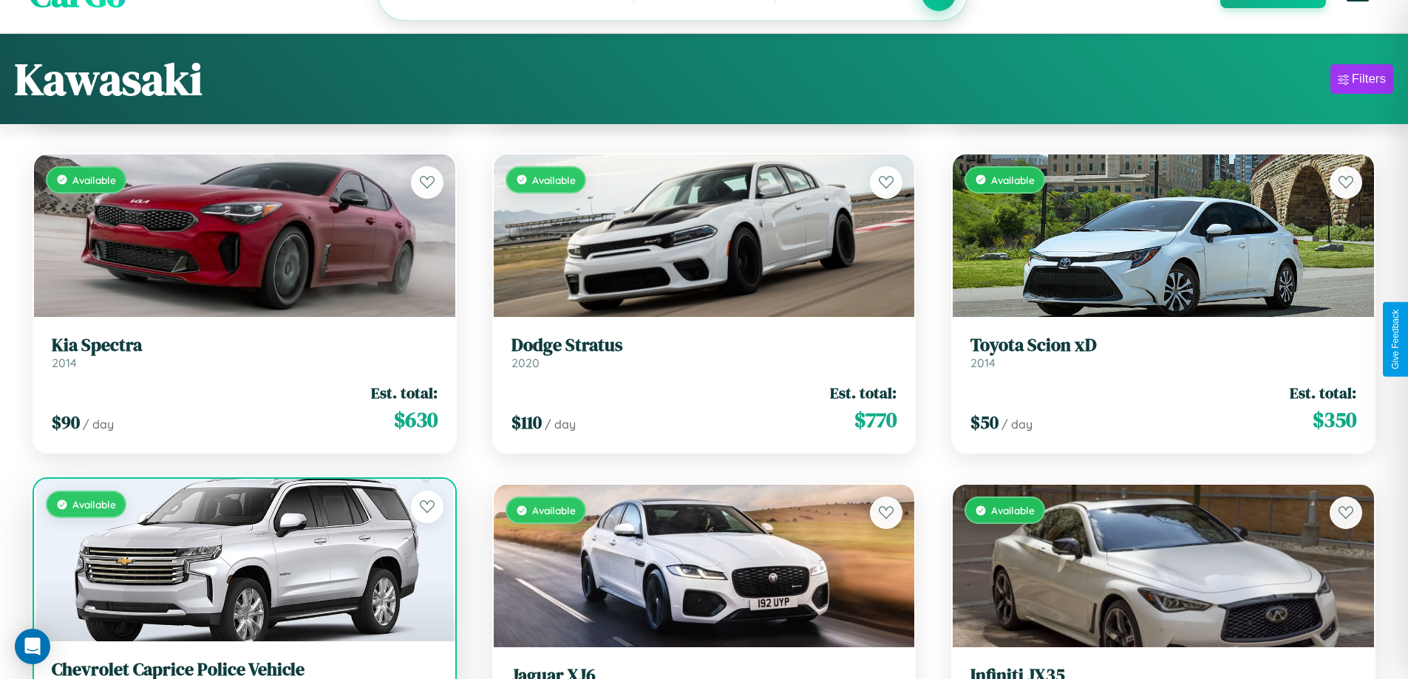
click at [242, 673] on h3 "Chevrolet Caprice Police Vehicle" at bounding box center [245, 669] width 386 height 21
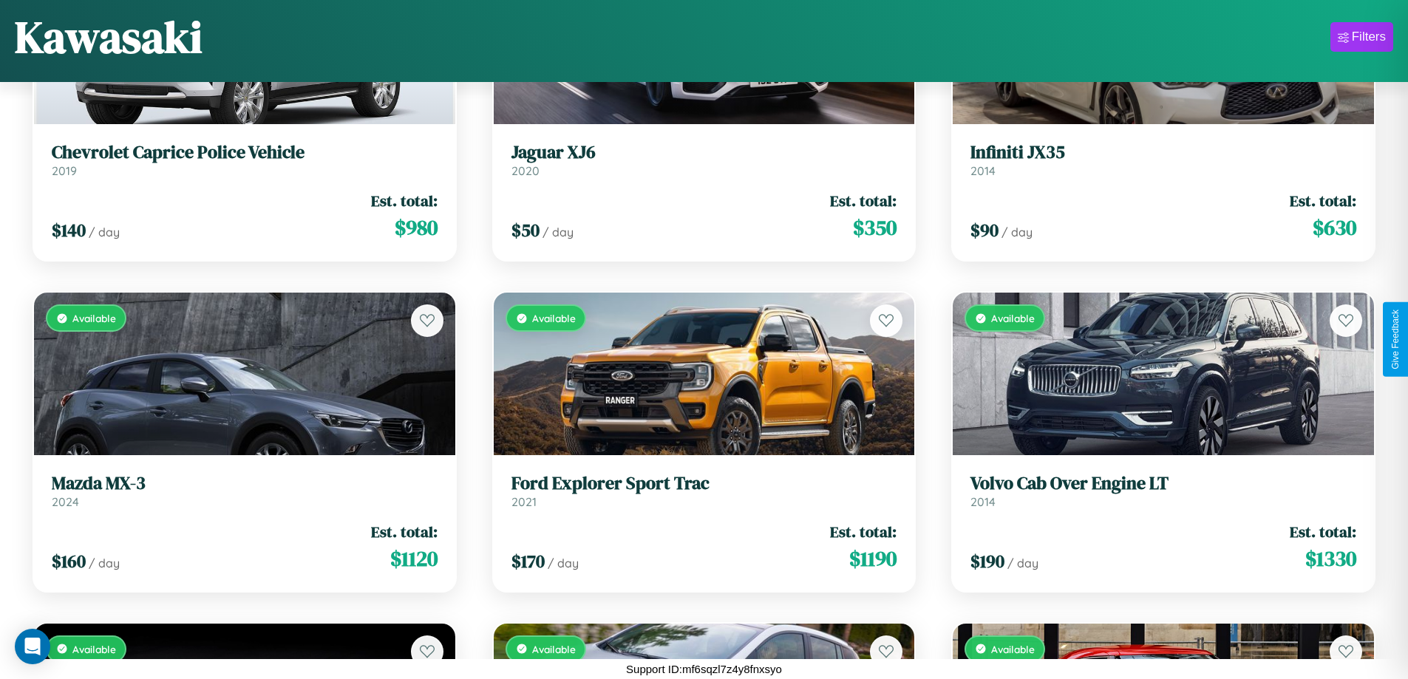
scroll to position [15434, 0]
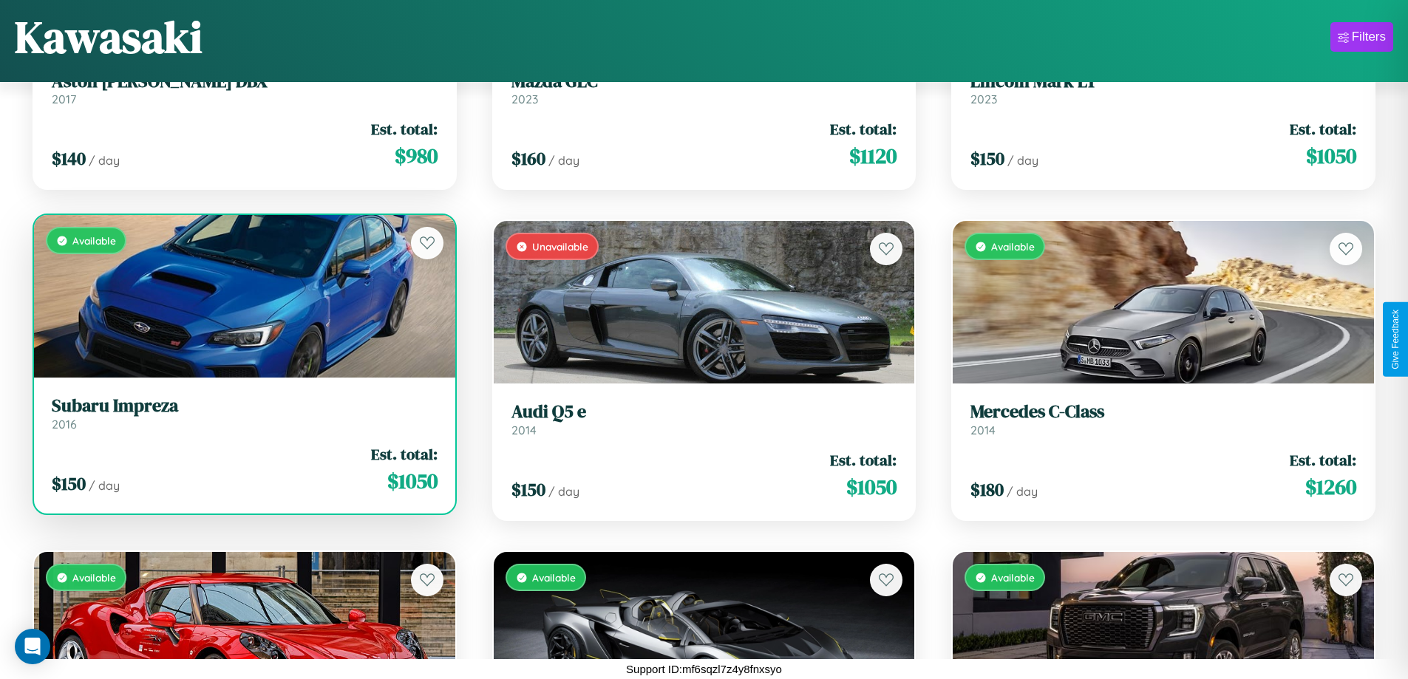
click at [242, 417] on link "Subaru Impreza 2016" at bounding box center [245, 413] width 386 height 36
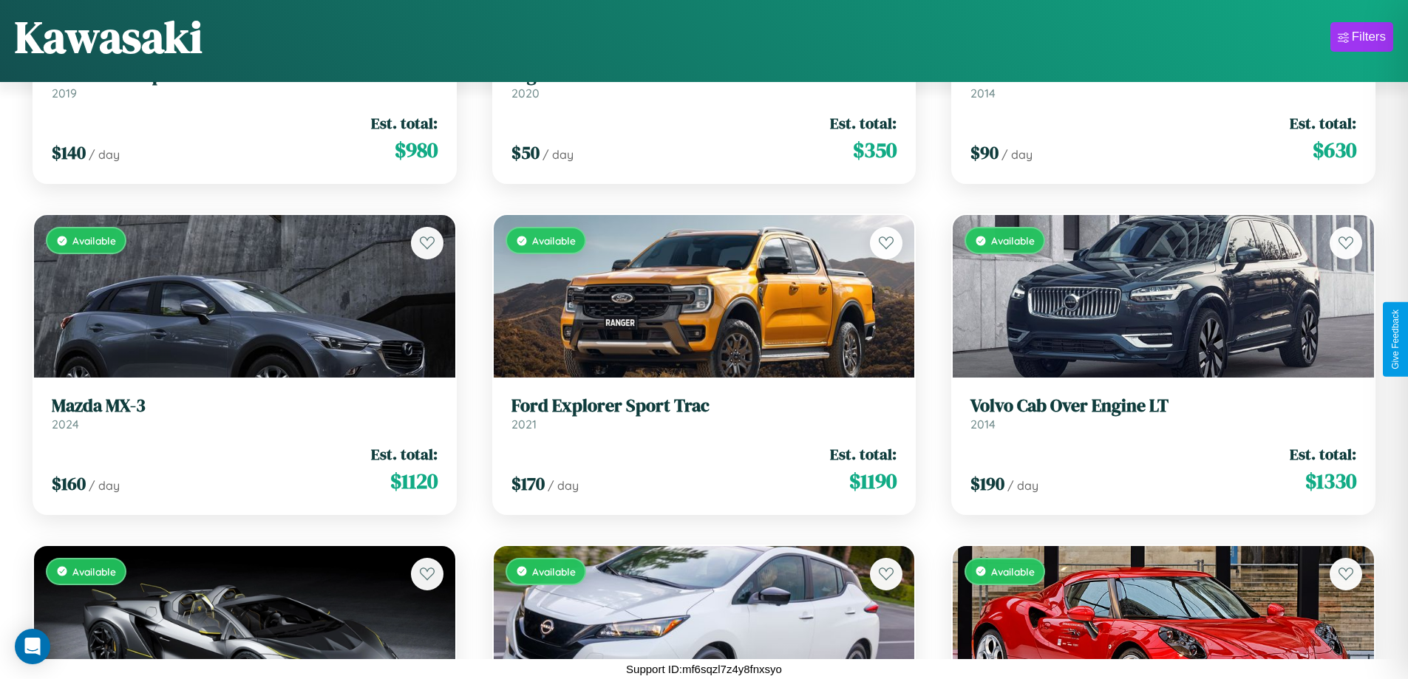
scroll to position [9475, 0]
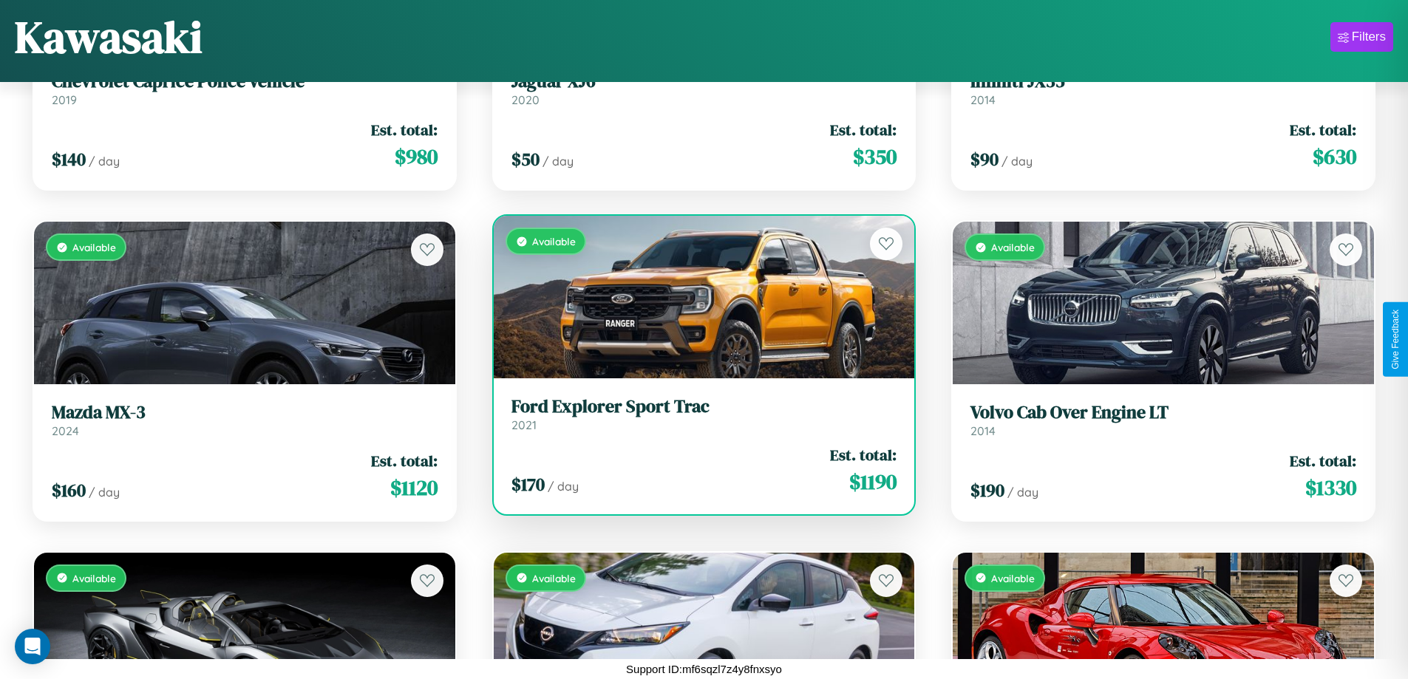
click at [698, 414] on h3 "Ford Explorer Sport Trac" at bounding box center [704, 406] width 386 height 21
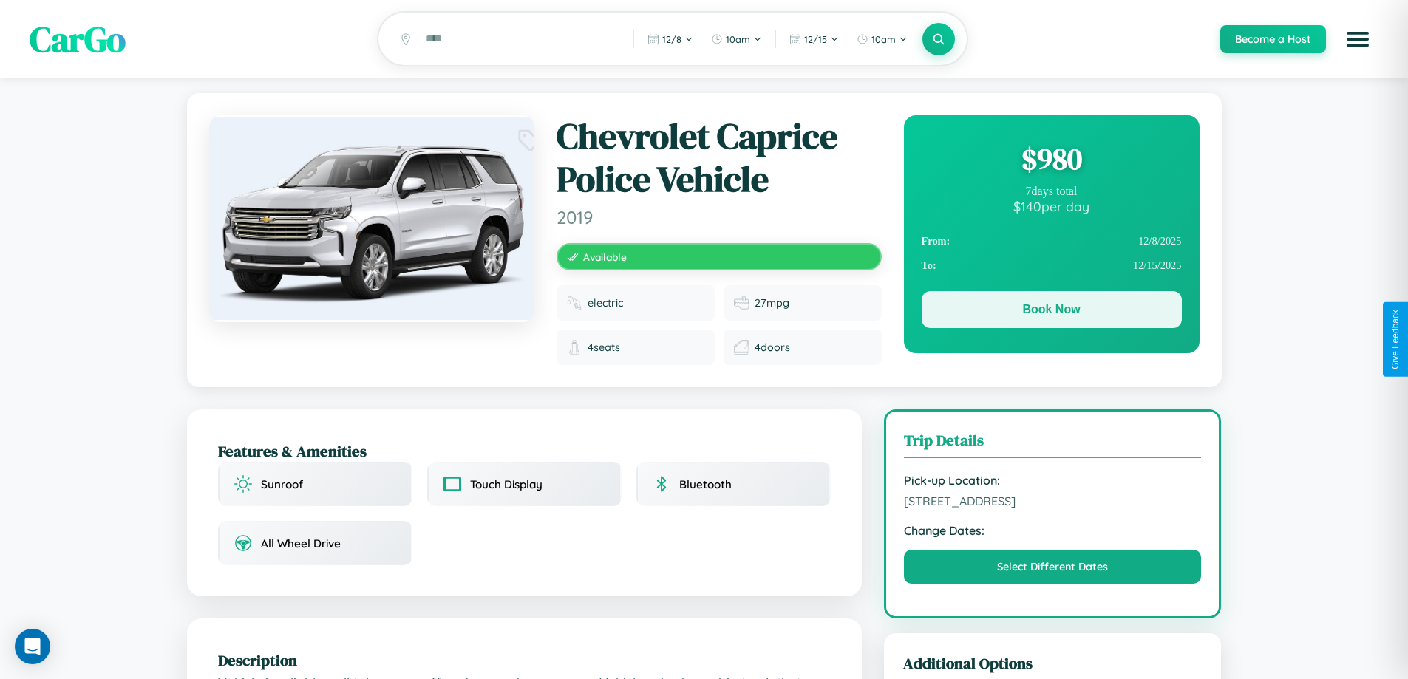
click at [1051, 312] on button "Book Now" at bounding box center [1052, 309] width 260 height 37
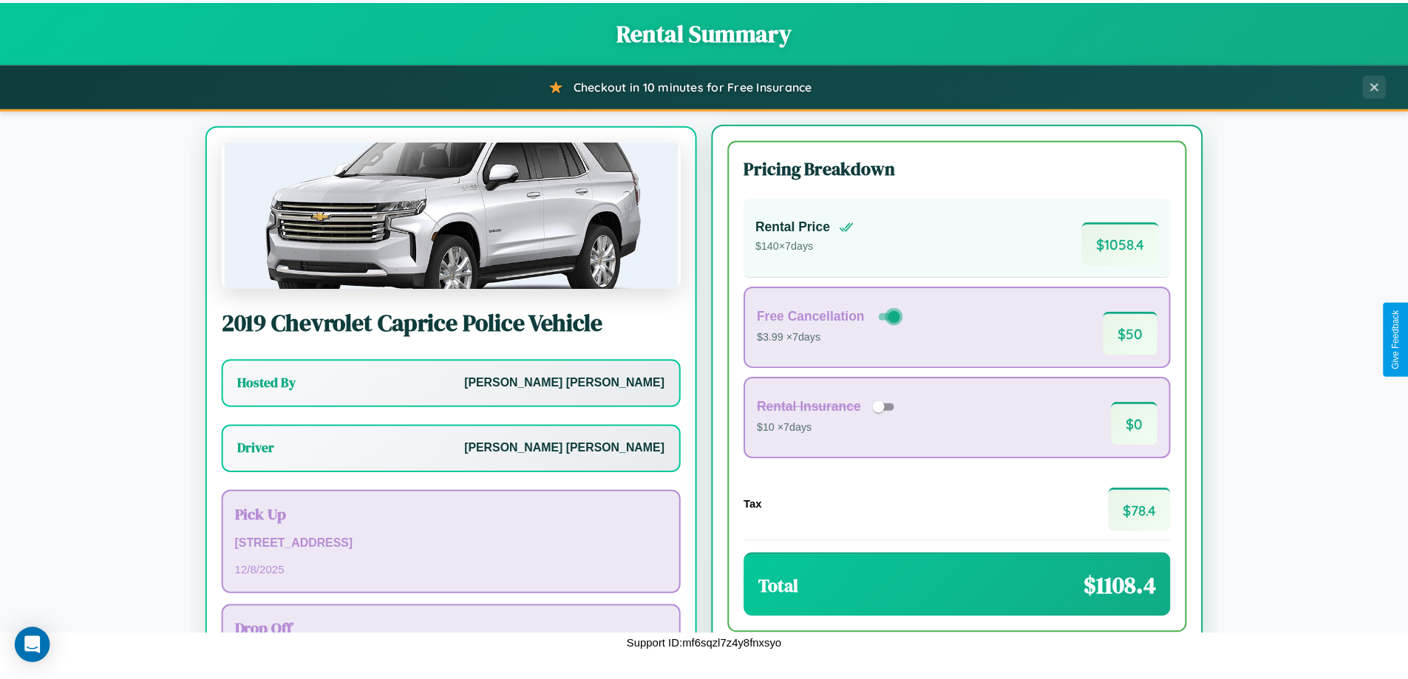
scroll to position [69, 0]
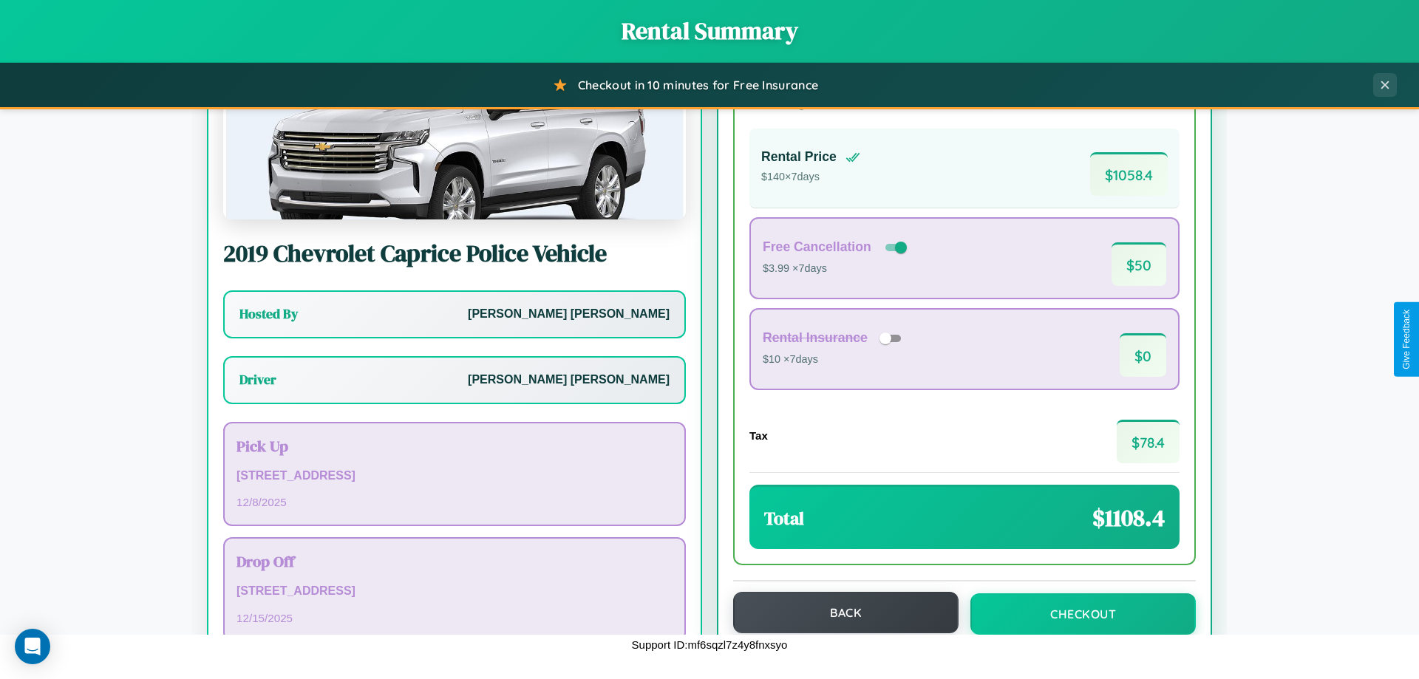
click at [839, 613] on button "Back" at bounding box center [845, 612] width 225 height 41
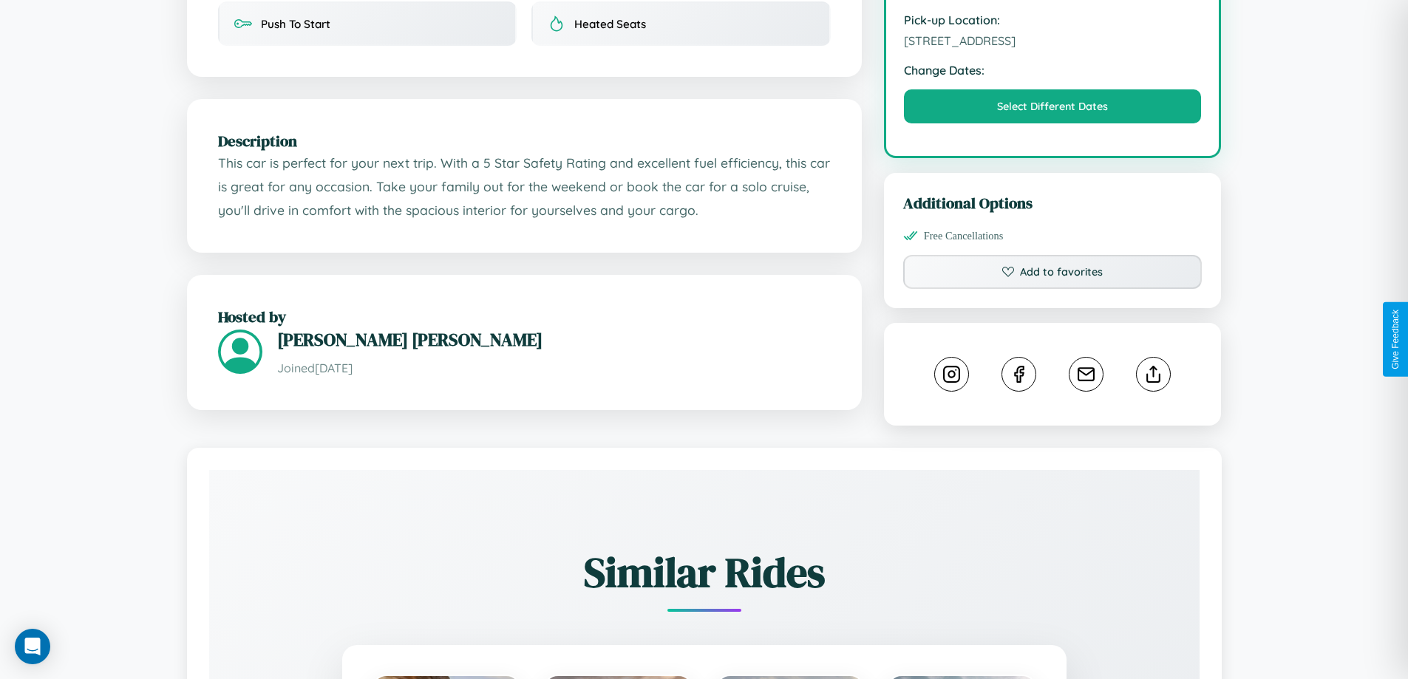
scroll to position [497, 0]
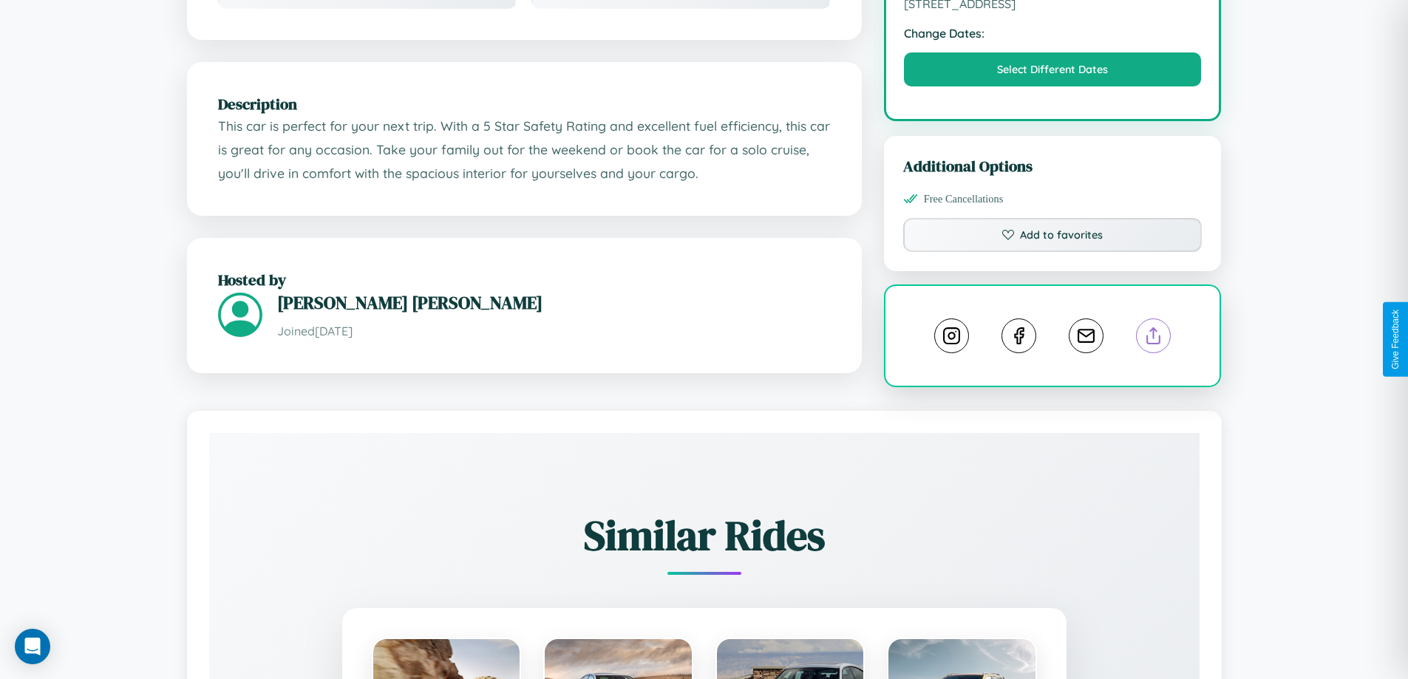
click at [1154, 338] on line at bounding box center [1154, 333] width 0 height 10
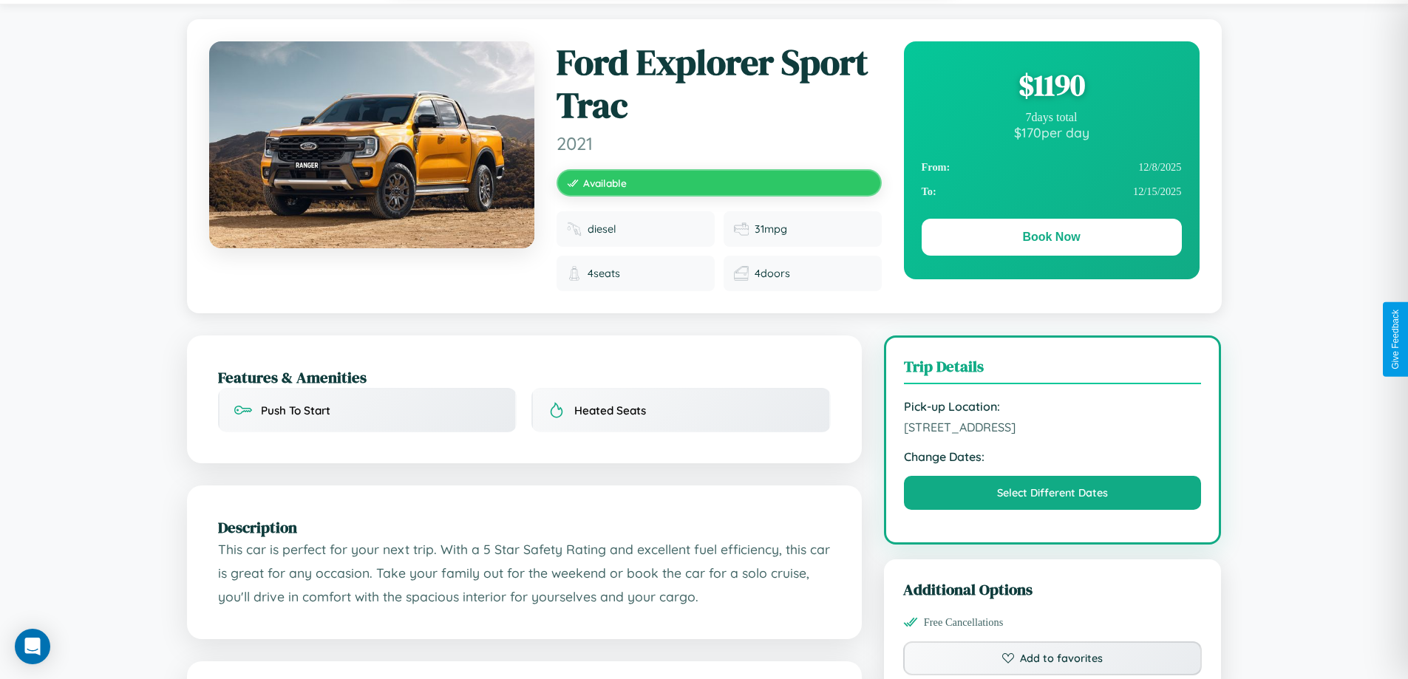
scroll to position [0, 0]
